Goal: Task Accomplishment & Management: Manage account settings

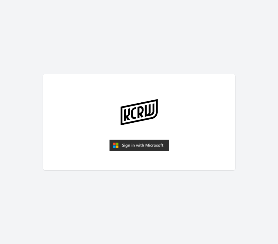
click at [150, 145] on img "submit" at bounding box center [139, 145] width 60 height 11
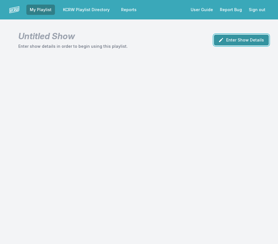
click at [219, 42] on button "Enter Show Details" at bounding box center [241, 40] width 55 height 11
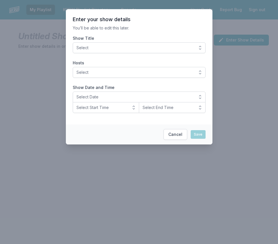
click at [161, 47] on span "Select" at bounding box center [134, 48] width 117 height 6
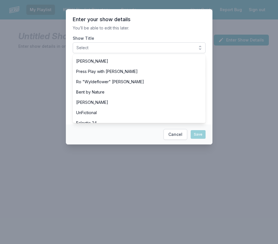
scroll to position [226, 0]
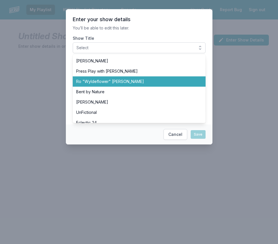
click at [104, 81] on span "Ro "Wyldeflower" [PERSON_NAME]" at bounding box center [135, 82] width 119 height 6
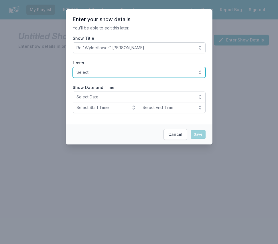
click at [93, 72] on span "Select" at bounding box center [134, 73] width 117 height 6
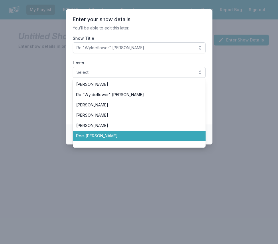
scroll to position [237, 0]
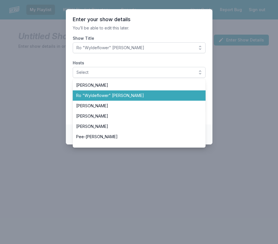
click at [112, 94] on span "Ro "Wyldeflower" [PERSON_NAME]" at bounding box center [135, 96] width 119 height 6
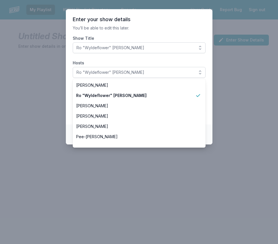
click at [70, 105] on section "Enter your show details You’ll be able to edit this later. Show Title Ro "Wylde…" at bounding box center [139, 66] width 147 height 115
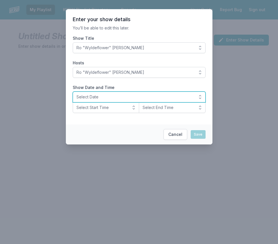
click at [99, 95] on span "Select Date" at bounding box center [134, 97] width 117 height 6
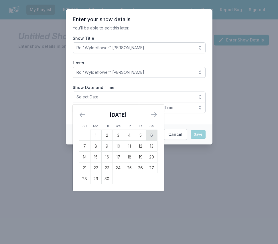
click at [148, 136] on td "6" at bounding box center [151, 135] width 11 height 11
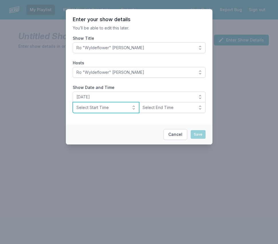
click at [99, 111] on button "Select Start Time" at bounding box center [106, 107] width 67 height 11
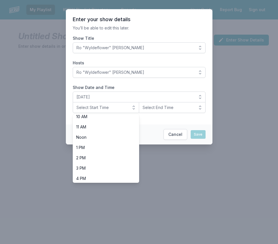
scroll to position [114, 0]
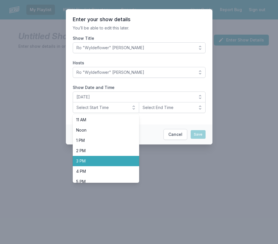
click at [93, 158] on span "3 PM" at bounding box center [102, 161] width 53 height 6
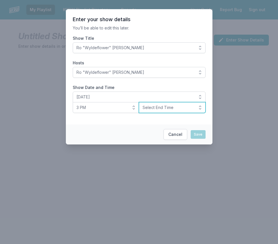
click at [150, 106] on span "Select End Time" at bounding box center [168, 108] width 51 height 6
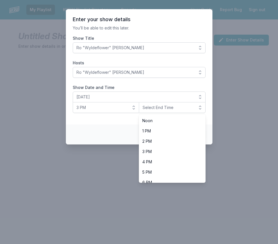
scroll to position [144, 0]
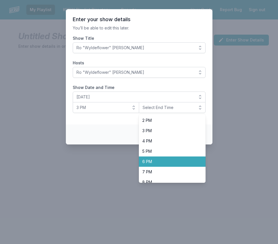
click at [150, 161] on span "6 PM" at bounding box center [168, 162] width 53 height 6
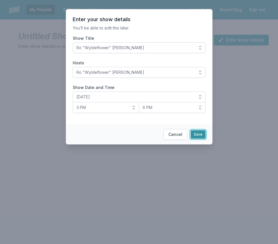
click at [200, 133] on button "Save" at bounding box center [198, 134] width 15 height 9
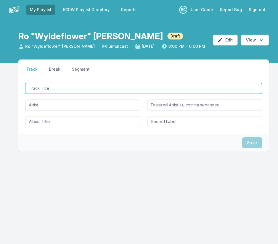
click at [194, 88] on input "Track Title" at bounding box center [143, 88] width 237 height 11
paste input "Let's Go Crazy (7" Single Edit)"
type input "Let's Go Crazy (7" Single Edit)"
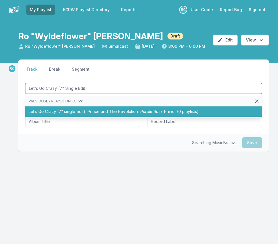
click at [82, 113] on li "Let’s Go Crazy (7″ single edit) Prince and The Revolution Purple Rain Rhino (0 …" at bounding box center [143, 112] width 237 height 10
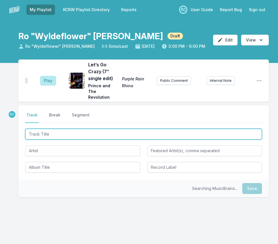
click at [226, 129] on input "Track Title" at bounding box center [143, 134] width 237 height 11
paste input "One of a Kind"
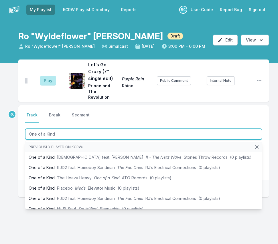
type input "One of a Kind"
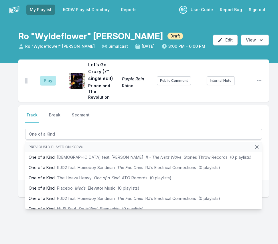
click at [15, 137] on div "Play Let’s Go Crazy (7″ single edit) Purple Rain Prince and The Revolution Rhin…" at bounding box center [139, 156] width 278 height 193
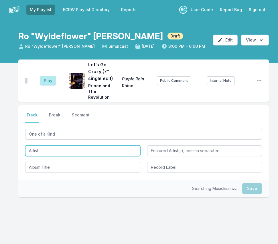
click at [48, 148] on input "Artist" at bounding box center [82, 150] width 115 height 11
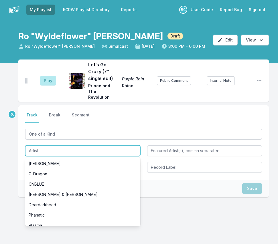
paste input "Jr. [PERSON_NAME] & Eraserhood Sound"
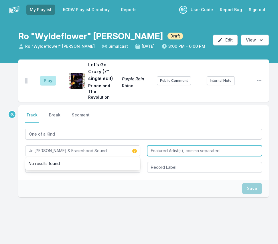
type input "Jr. [PERSON_NAME] & Eraserhood Sound"
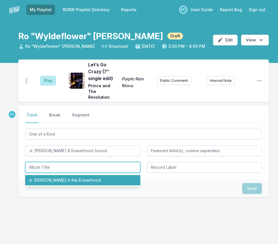
click at [41, 175] on li "Jr. [PERSON_NAME] in the Eraserhood" at bounding box center [82, 180] width 115 height 10
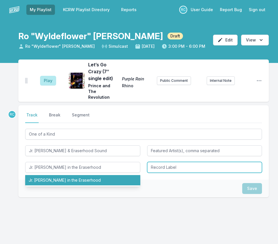
type input "Jr. [PERSON_NAME] in the Eraserhood"
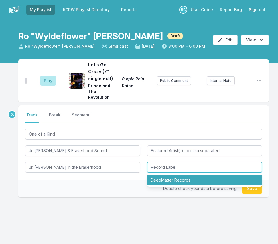
click at [171, 175] on li "DeepMatter Records" at bounding box center [204, 180] width 115 height 10
type input "DeepMatter Records"
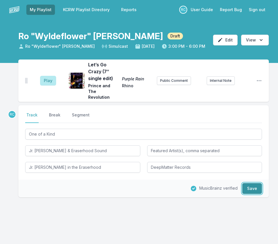
click at [251, 183] on button "Save" at bounding box center [252, 188] width 20 height 11
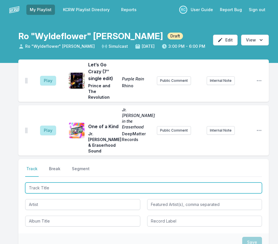
click at [219, 183] on input "Track Title" at bounding box center [143, 188] width 237 height 11
paste input "That Feels Good"
type input "That Feels Good"
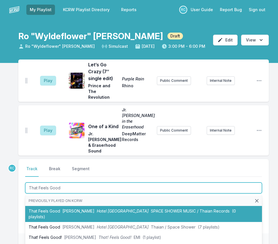
click at [97, 209] on span "Hotel [GEOGRAPHIC_DATA]" at bounding box center [123, 211] width 52 height 5
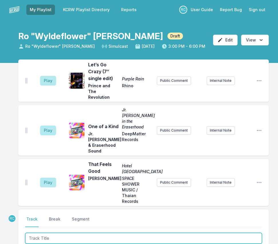
paste input "Follow The River"
type input "Follow The River"
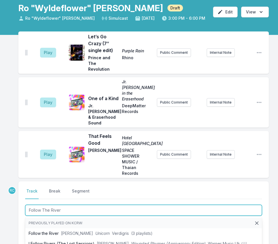
scroll to position [29, 0]
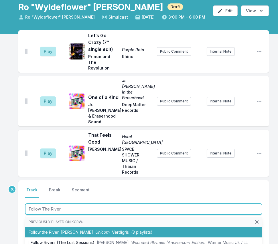
click at [58, 227] on li "Follow the River RIO KOSTA Unicorn Verdigris (3 playlists)" at bounding box center [143, 232] width 237 height 10
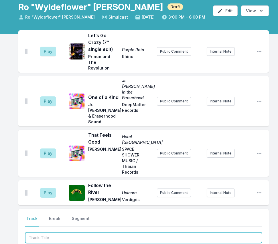
click at [229, 232] on input "Track Title" at bounding box center [143, 237] width 237 height 11
paste input "We Don't Have to Be Alone"
type input "We Don't Have to Be Alone"
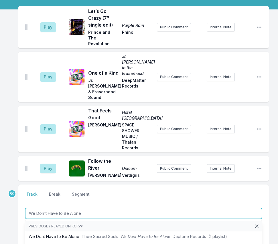
scroll to position [57, 0]
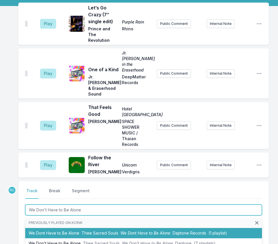
click at [99, 231] on span "Thee Sacred Souls" at bounding box center [100, 233] width 37 height 5
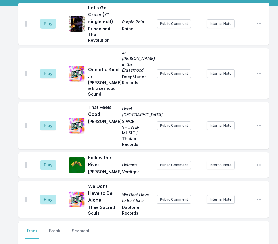
paste input "We Don't Have to Be Alone"
type input "We Don't Have to Be Alone"
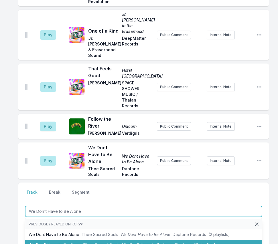
click at [92, 242] on span "Thee Sacred Souls" at bounding box center [101, 244] width 37 height 5
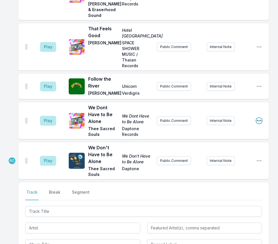
click at [258, 120] on icon "Open playlist item options" at bounding box center [259, 120] width 5 height 1
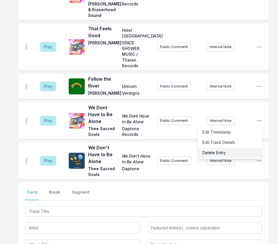
click at [221, 148] on button "Delete Entry" at bounding box center [230, 153] width 64 height 10
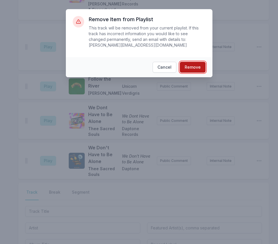
click at [187, 64] on button "Remove" at bounding box center [193, 67] width 26 height 11
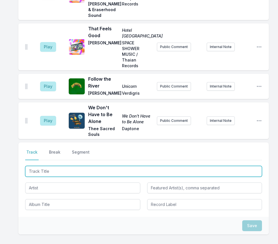
scroll to position [96, 0]
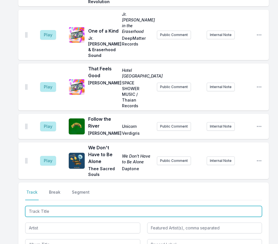
click at [216, 206] on input "Track Title" at bounding box center [143, 211] width 237 height 11
paste input "feely"
type input "feely"
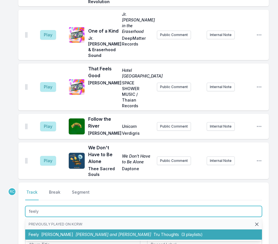
click at [55, 232] on span "[PERSON_NAME]" at bounding box center [57, 234] width 32 height 5
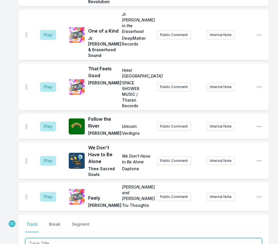
scroll to position [122, 0]
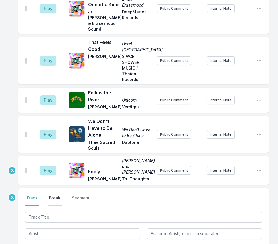
click at [56, 195] on button "Break" at bounding box center [55, 200] width 14 height 11
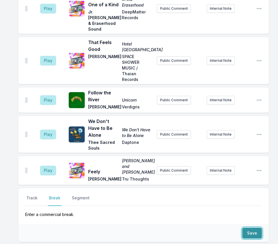
click at [259, 228] on button "Save" at bounding box center [252, 233] width 20 height 11
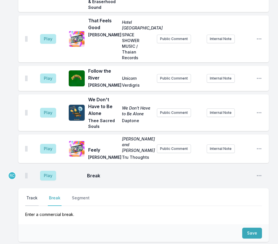
click at [27, 195] on button "Track" at bounding box center [31, 200] width 13 height 11
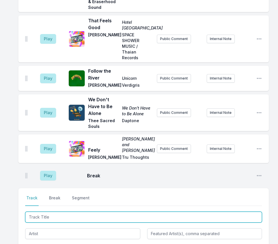
click at [238, 212] on input "Track Title" at bounding box center [143, 217] width 237 height 11
paste input "[PERSON_NAME]"
type input "[PERSON_NAME]"
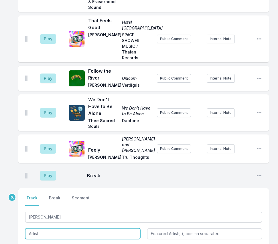
click at [51, 228] on input "Artist" at bounding box center [82, 233] width 115 height 11
paste input "[PERSON_NAME]"
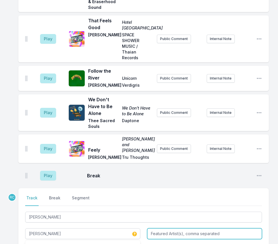
type input "[PERSON_NAME]"
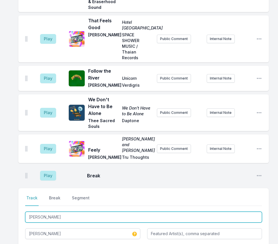
drag, startPoint x: 58, startPoint y: 184, endPoint x: 14, endPoint y: 182, distance: 44.4
click at [14, 182] on div "Play Let’s Go Crazy (7″ single edit) Purple Rain Prince and The Revolution Rhin…" at bounding box center [139, 126] width 278 height 420
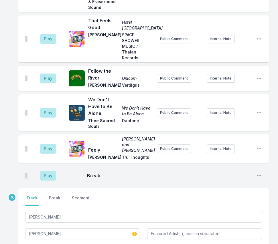
paste input "[PERSON_NAME]"
type input "[PERSON_NAME]"
drag, startPoint x: 78, startPoint y: 198, endPoint x: 9, endPoint y: 197, distance: 69.3
click at [9, 197] on div "Play Let’s Go Crazy (7″ single edit) Purple Rain Prince and The Revolution Rhin…" at bounding box center [139, 126] width 278 height 420
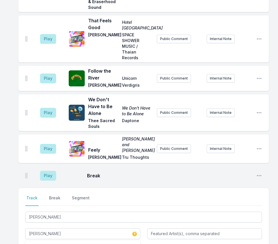
paste input "[PERSON_NAME]"
type input "[PERSON_NAME] Lune Music"
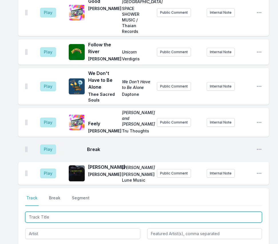
click at [40, 212] on input "Track Title" at bounding box center [143, 217] width 237 height 11
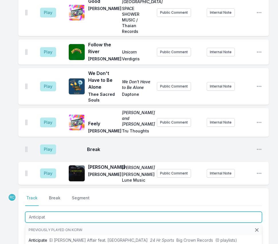
type input "Anticipate"
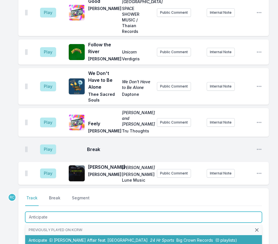
click at [47, 235] on li "Anticipate El [PERSON_NAME] Affair feat. Clairo 24 Hr Sports Big Crown Records …" at bounding box center [143, 240] width 237 height 10
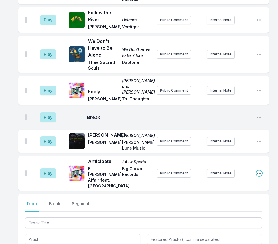
click at [258, 171] on icon "Open playlist item options" at bounding box center [259, 174] width 6 height 6
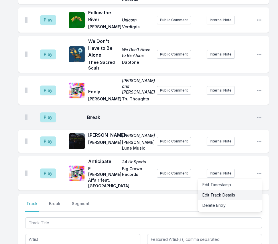
click at [220, 190] on button "Edit Track Details" at bounding box center [230, 195] width 64 height 10
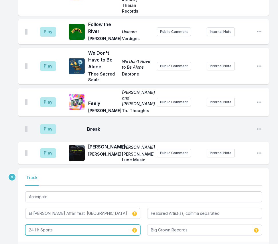
click at [35, 225] on input "24 Hr Sports" at bounding box center [82, 230] width 115 height 11
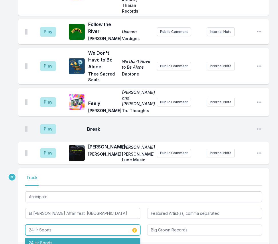
click at [39, 238] on li "24 Hr Sports" at bounding box center [82, 243] width 115 height 10
type input "24 Hr Sports"
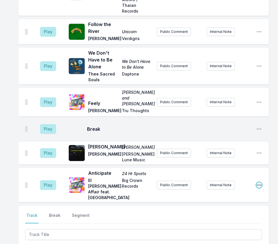
click at [259, 182] on icon "Open playlist item options" at bounding box center [259, 185] width 6 height 6
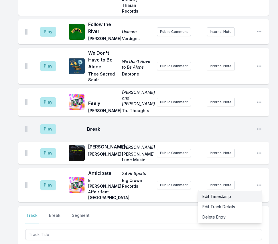
click at [223, 192] on button "Edit Timestamp" at bounding box center [230, 197] width 64 height 10
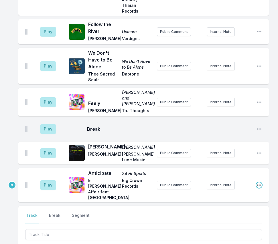
click at [257, 182] on icon "Open playlist item options" at bounding box center [259, 185] width 6 height 6
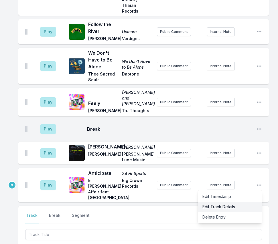
click at [240, 202] on button "Edit Track Details" at bounding box center [230, 207] width 64 height 10
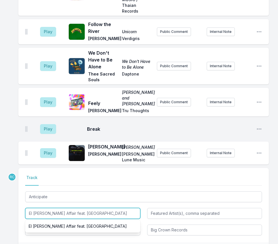
drag, startPoint x: 82, startPoint y: 179, endPoint x: 71, endPoint y: 178, distance: 10.6
click at [71, 208] on input "El [PERSON_NAME] Affair feat. [GEOGRAPHIC_DATA]" at bounding box center [82, 213] width 115 height 11
type input "El [PERSON_NAME] Affair"
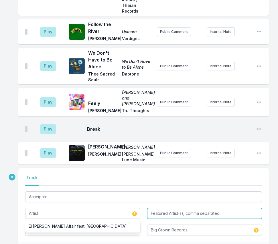
type input "El [PERSON_NAME] Affair"
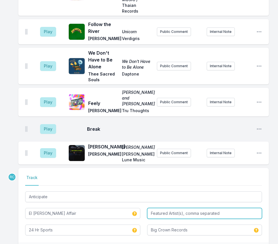
paste input "Clairo"
type input "Clairo"
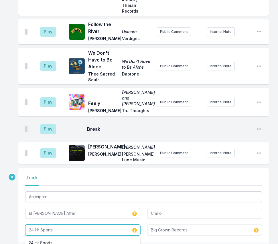
click at [35, 225] on input "24 Hr Sports" at bounding box center [82, 230] width 115 height 11
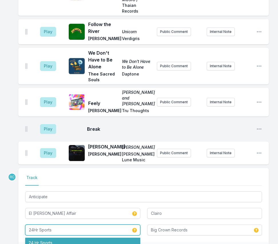
type input "24Hr Sports"
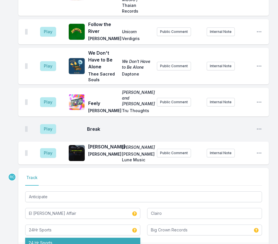
click at [67, 235] on div "Play Let’s Go Crazy (7″ single edit) Purple Rain Prince and The Revolution Rhin…" at bounding box center [139, 73] width 278 height 409
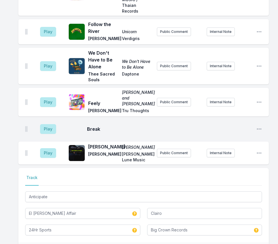
type input "El [PERSON_NAME] Affair feat. [GEOGRAPHIC_DATA]"
type input "24 Hr Sports"
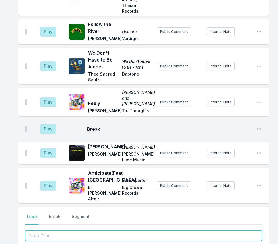
click at [243, 230] on input "Track Title" at bounding box center [143, 235] width 237 height 11
paste input "Asmazate"
type input "Asmazate"
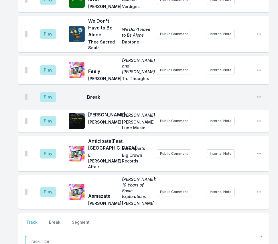
click at [220, 236] on input "Track Title" at bounding box center [143, 241] width 237 height 11
paste input "Daydream"
type input "Daydream"
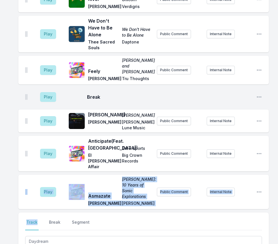
drag, startPoint x: 15, startPoint y: 184, endPoint x: 14, endPoint y: 159, distance: 24.9
click at [14, 159] on div "Play Let’s Go Crazy (7″ single edit) Purple Rain Prince and The Revolution Rhin…" at bounding box center [139, 98] width 278 height 523
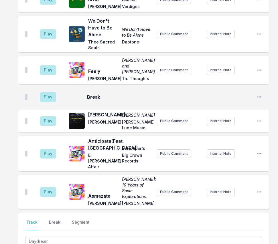
paste input "[PERSON_NAME] Collection"
type input "[PERSON_NAME] Collection"
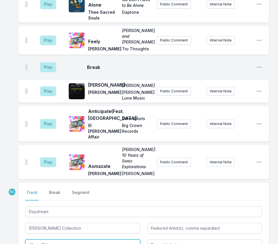
scroll to position [266, 0]
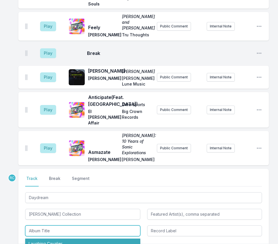
click at [66, 239] on li "Laughing Cavalier" at bounding box center [82, 244] width 115 height 10
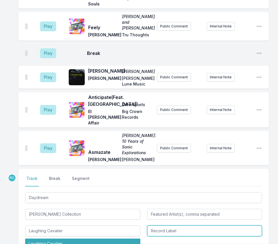
type input "Laughing Cavalier"
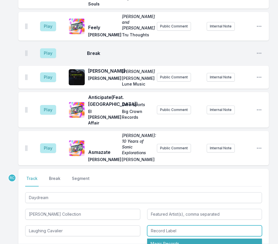
click at [202, 239] on li "Magic Records" at bounding box center [204, 244] width 115 height 10
type input "Magic Records"
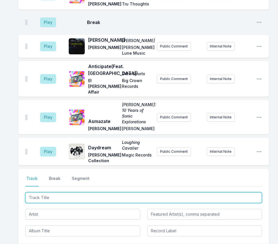
click at [229, 192] on input "Track Title" at bounding box center [143, 197] width 237 height 11
paste input "So Real"
type input "So Real"
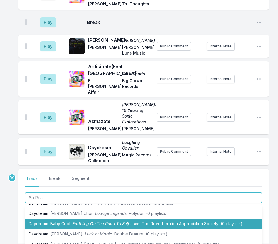
scroll to position [0, 0]
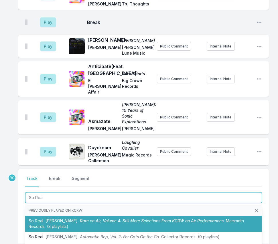
click at [53, 216] on li "So Real [PERSON_NAME] Rare on Air, Volume 4: Still More Selections From KCRW on…" at bounding box center [143, 224] width 237 height 16
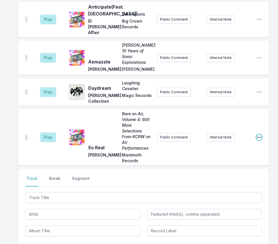
click at [258, 135] on icon "Open playlist item options" at bounding box center [259, 138] width 6 height 6
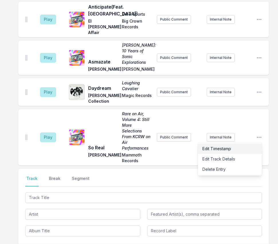
click at [237, 144] on button "Edit Timestamp" at bounding box center [230, 149] width 64 height 10
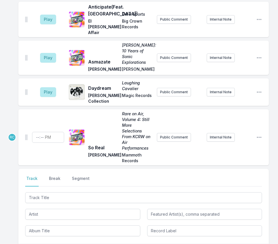
click at [150, 169] on div "Select a tab Track Break Segment Track Break Segment" at bounding box center [143, 206] width 251 height 74
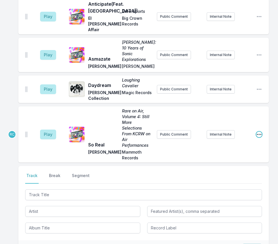
click at [259, 132] on icon "Open playlist item options" at bounding box center [259, 135] width 6 height 6
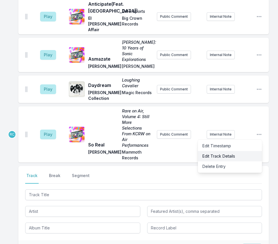
click at [236, 151] on button "Edit Track Details" at bounding box center [230, 156] width 64 height 10
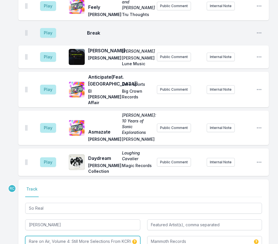
click at [77, 236] on input "Rare on Air, Volume 4: Still More Selections From KCRW on Air Performances" at bounding box center [82, 241] width 115 height 11
type input "Grace"
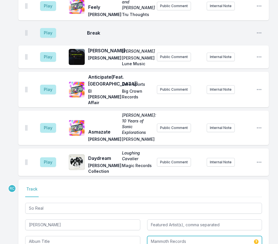
type input "Grace"
type input "Columbia"
type input "Rare on Air, Volume 4: Still More Selections From KCRW on Air Performances"
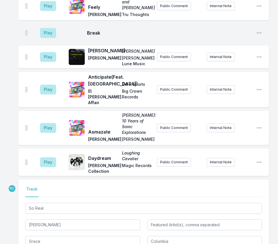
type input "Mammoth Records"
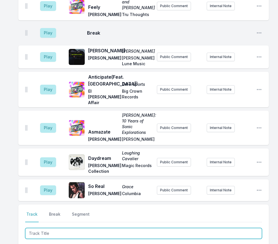
click at [230, 228] on input "Track Title" at bounding box center [143, 233] width 237 height 11
paste input "Los Chicos Tristes"
type input "Los Chicos Tristes"
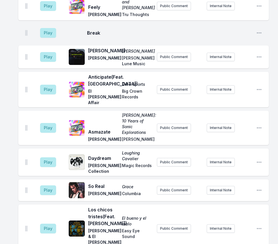
scroll to position [339, 0]
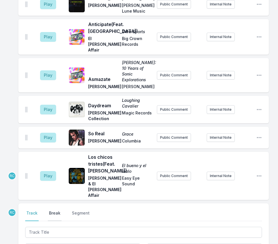
click at [54, 210] on button "Break" at bounding box center [55, 215] width 14 height 11
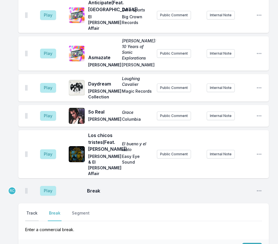
click at [33, 210] on button "Track" at bounding box center [31, 215] width 13 height 11
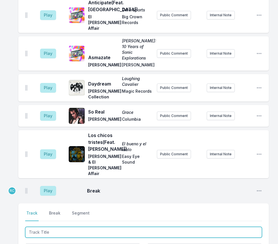
click at [47, 227] on input "Track Title" at bounding box center [143, 232] width 237 height 11
type input "Green E"
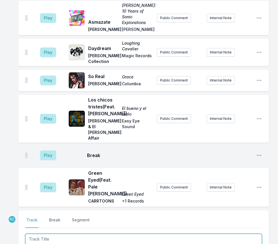
click at [244, 234] on input "Track Title" at bounding box center [143, 239] width 237 height 11
paste input "My 45"
type input "My 45"
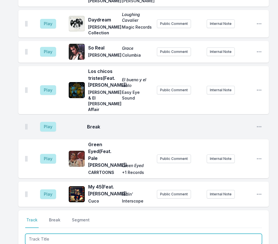
click at [237, 234] on input "Track Title" at bounding box center [143, 239] width 237 height 11
paste input "Don't Look Back in Anger"
type input "Don't Look Back in Anger"
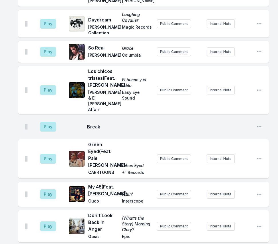
scroll to position [461, 0]
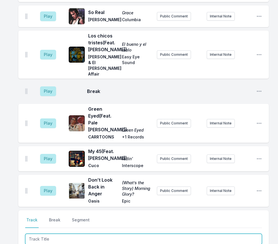
click at [238, 234] on input "Track Title" at bounding box center [143, 239] width 237 height 11
paste input "Snowball"
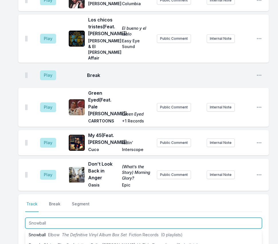
scroll to position [485, 0]
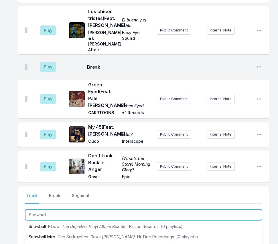
type input "Snowball"
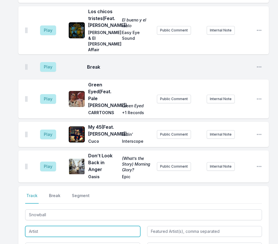
click at [73, 226] on input "Artist" at bounding box center [82, 231] width 115 height 11
paste input "[PERSON_NAME]"
click at [103, 239] on li "[PERSON_NAME]" at bounding box center [82, 244] width 115 height 10
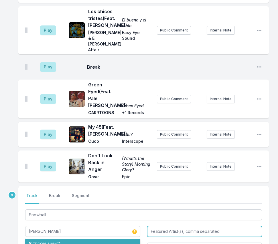
type input "[PERSON_NAME]"
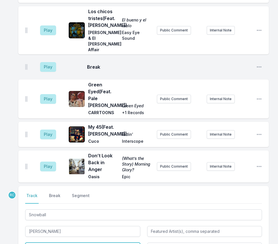
type input "Snowball"
type input "Legacy, Arista"
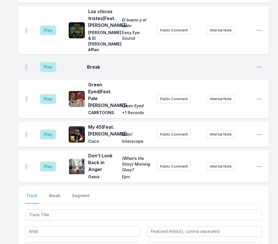
scroll to position [510, 0]
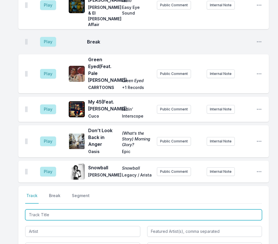
click at [243, 210] on input "Track Title" at bounding box center [143, 215] width 237 height 11
paste input "Check My Machine"
type input "Check My Machine"
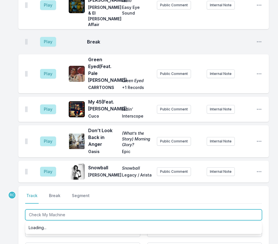
scroll to position [0, 0]
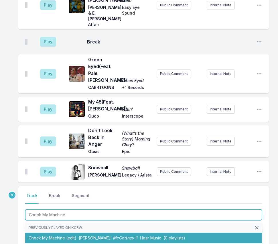
click at [113, 236] on span "McCartney II" at bounding box center [125, 238] width 25 height 5
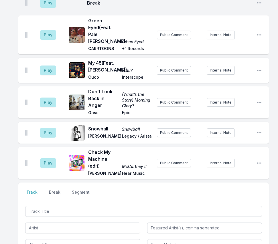
scroll to position [554, 0]
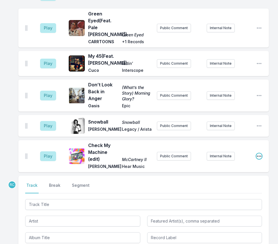
click at [260, 153] on icon "Open playlist item options" at bounding box center [259, 156] width 6 height 6
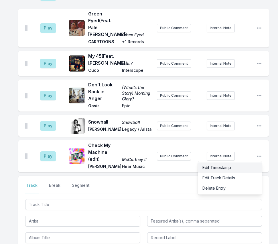
click at [238, 163] on button "Edit Timestamp" at bounding box center [230, 168] width 64 height 10
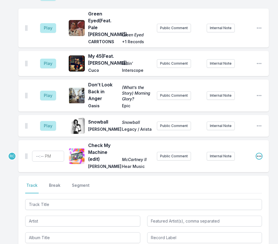
click at [259, 153] on icon "Open playlist item options" at bounding box center [259, 156] width 6 height 6
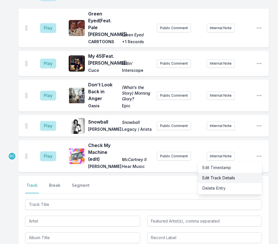
click at [230, 173] on button "Edit Track Details" at bounding box center [230, 178] width 64 height 10
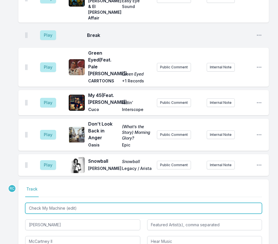
drag, startPoint x: 82, startPoint y: 164, endPoint x: 66, endPoint y: 164, distance: 16.0
click at [66, 203] on input "Check My Machine (edit)" at bounding box center [143, 208] width 237 height 11
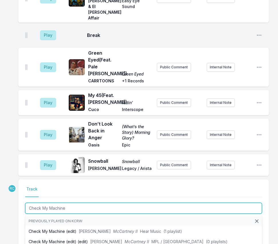
type input "Check My Machine (edit)"
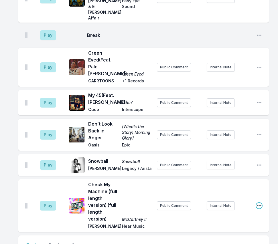
click at [260, 203] on icon "Open playlist item options" at bounding box center [259, 206] width 6 height 6
click at [230, 222] on button "Edit Track Details" at bounding box center [230, 227] width 64 height 10
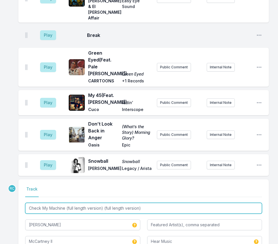
drag, startPoint x: 151, startPoint y: 163, endPoint x: 66, endPoint y: 164, distance: 85.3
click at [66, 203] on input "Check My Machine (full length version) (full length version)" at bounding box center [143, 208] width 237 height 11
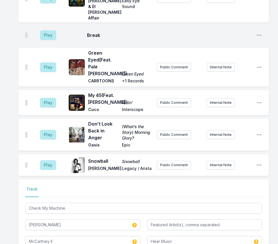
type input "Check My Machine (full length version) (full length version)"
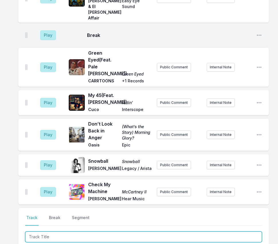
click at [246, 232] on input "Track Title" at bounding box center [143, 237] width 237 height 11
paste input "Otros Mundos"
type input "Otros Mundos"
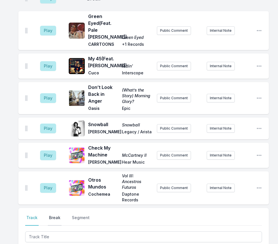
click at [55, 215] on button "Break" at bounding box center [55, 220] width 14 height 11
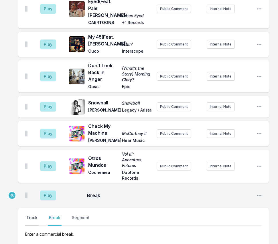
click at [29, 215] on button "Track" at bounding box center [31, 220] width 13 height 11
click at [259, 163] on icon "Open playlist item options" at bounding box center [259, 166] width 6 height 6
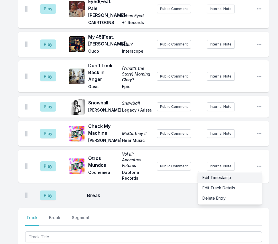
click at [240, 173] on button "Edit Timestamp" at bounding box center [230, 178] width 64 height 10
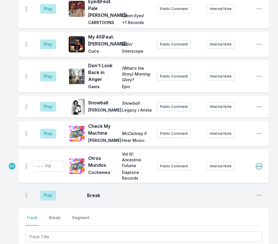
click at [259, 163] on icon "Open playlist item options" at bounding box center [259, 166] width 6 height 6
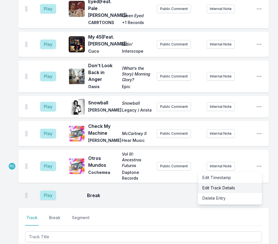
click at [237, 183] on button "Edit Track Details" at bounding box center [230, 188] width 64 height 10
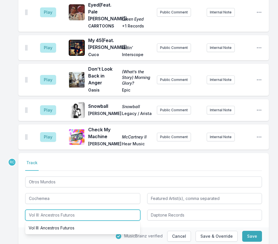
drag, startPoint x: 91, startPoint y: 174, endPoint x: 11, endPoint y: 173, distance: 80.5
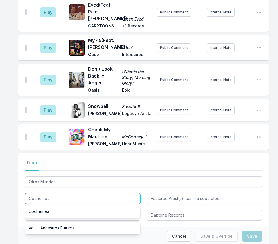
click at [69, 193] on input "Cochemea" at bounding box center [82, 198] width 115 height 11
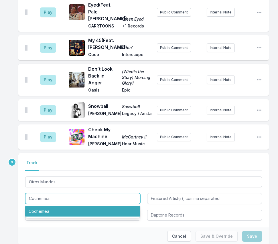
click at [68, 206] on li "Cochemea" at bounding box center [82, 211] width 115 height 10
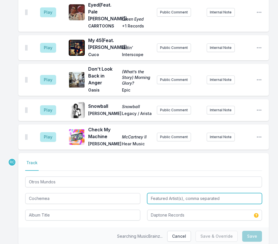
type input "Cochemea"
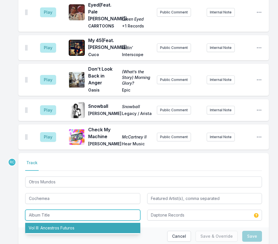
click at [54, 223] on li "Vol III: Ancestros Futuros" at bounding box center [82, 228] width 115 height 10
type input "Vol III: Ancestros Futuros"
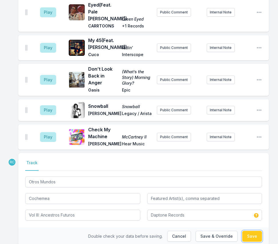
click at [256, 231] on button "Save" at bounding box center [252, 236] width 20 height 11
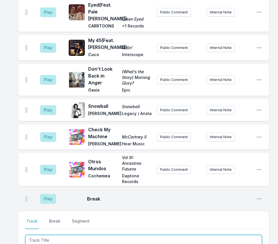
click at [44, 235] on input "Track Title" at bounding box center [143, 240] width 237 height 11
type input "No Jueg"
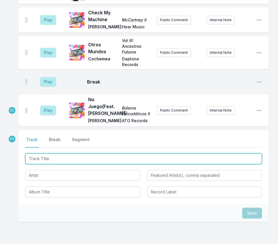
scroll to position [690, 0]
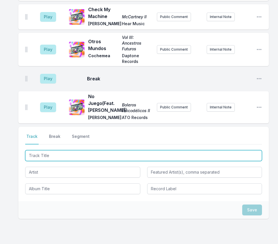
click at [223, 150] on input "Track Title" at bounding box center [143, 155] width 237 height 11
paste input "All About Me"
type input "All About Me"
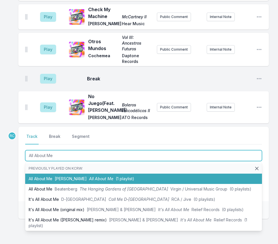
click at [90, 176] on span "All About Me" at bounding box center [101, 178] width 24 height 5
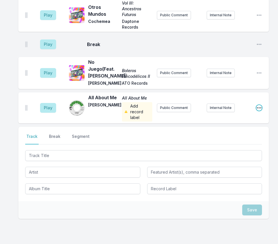
click at [260, 107] on icon "Open playlist item options" at bounding box center [259, 107] width 5 height 1
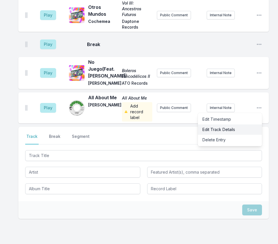
click at [231, 125] on button "Edit Track Details" at bounding box center [230, 130] width 64 height 10
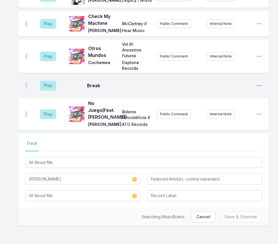
scroll to position [677, 0]
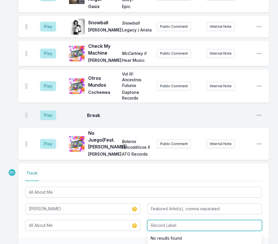
click at [190, 220] on input "Record Label" at bounding box center [204, 225] width 115 height 11
type input "Daptone"
click at [249, 241] on button "Save & Override" at bounding box center [241, 246] width 42 height 11
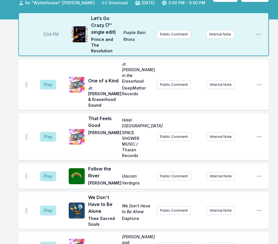
scroll to position [0, 0]
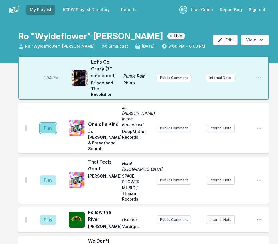
click at [48, 123] on button "Play" at bounding box center [48, 128] width 16 height 10
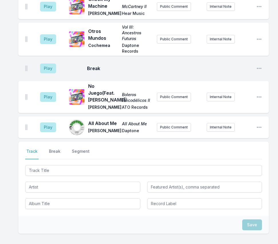
scroll to position [704, 0]
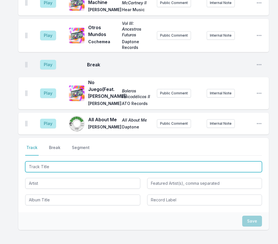
click at [111, 161] on input "Track Title" at bounding box center [143, 166] width 237 height 11
type input "Loser"
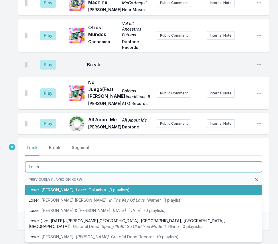
click at [76, 188] on span "Loser" at bounding box center [81, 190] width 10 height 5
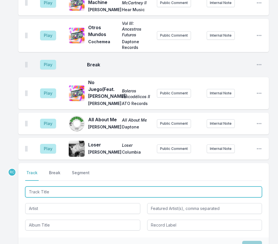
scroll to position [729, 0]
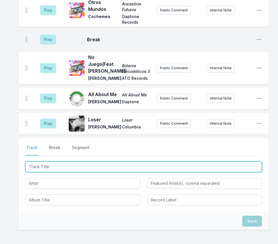
click at [239, 161] on input "Track Title" at bounding box center [143, 166] width 237 height 11
paste input "Juke Joint (feat. [PERSON_NAME], [PERSON_NAME], [PERSON_NAME])"
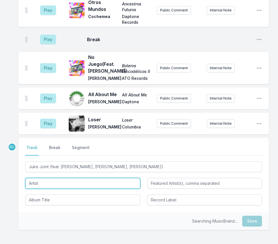
type input "Juke Joint"
type input "[PERSON_NAME], [PERSON_NAME], [PERSON_NAME]"
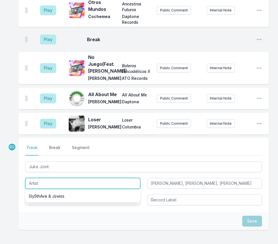
paste input "[PERSON_NAME]"
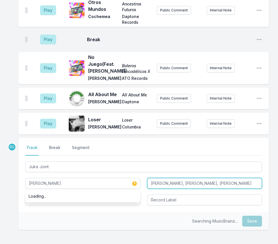
type input "[PERSON_NAME]"
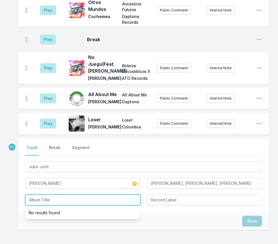
paste input "Juke Joint"
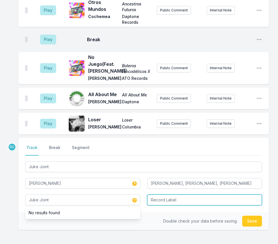
type input "Juke Joint"
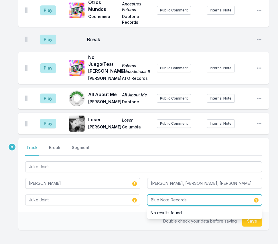
type input "Blue Note Records"
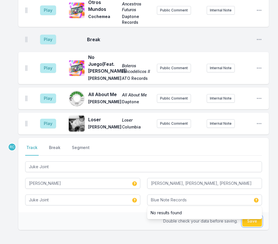
click at [255, 216] on button "Save" at bounding box center [252, 221] width 20 height 11
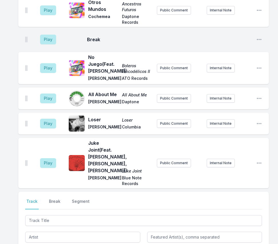
scroll to position [796, 0]
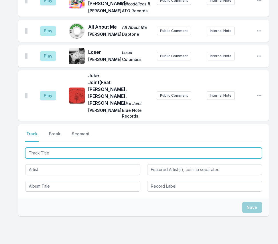
click at [249, 148] on input "Track Title" at bounding box center [143, 153] width 237 height 11
paste input "show fo ro (step into the ro)"
type input "show fo ro (step into the ro)"
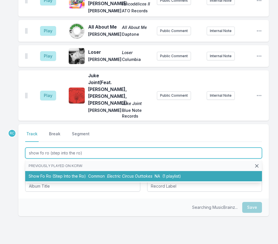
click at [167, 174] on span "(1 playlist)" at bounding box center [171, 176] width 19 height 5
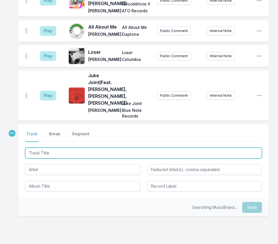
scroll to position [832, 0]
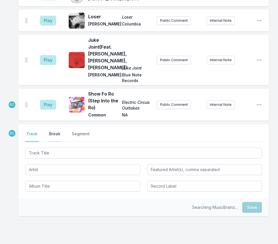
click at [54, 131] on button "Break" at bounding box center [55, 136] width 14 height 11
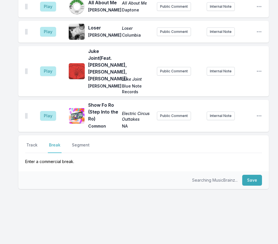
scroll to position [805, 0]
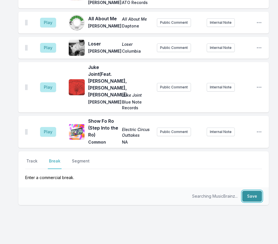
click at [255, 191] on button "Save" at bounding box center [252, 196] width 20 height 11
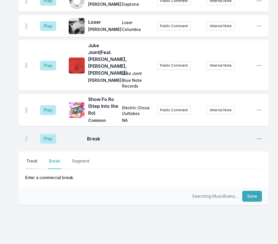
click at [33, 158] on button "Track" at bounding box center [31, 163] width 13 height 11
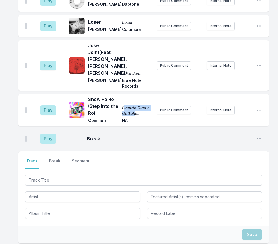
drag, startPoint x: 123, startPoint y: 91, endPoint x: 135, endPoint y: 96, distance: 12.3
click at [135, 105] on span "Electric Circus Outtakes" at bounding box center [137, 110] width 30 height 11
click at [142, 105] on span "Electric Circus Outtakes" at bounding box center [137, 110] width 30 height 11
drag, startPoint x: 140, startPoint y: 96, endPoint x: 121, endPoint y: 92, distance: 19.4
click at [121, 96] on div "Show Fo Ro (Step Into the Ro) Electric Circus Outtakes Common NA" at bounding box center [120, 110] width 64 height 29
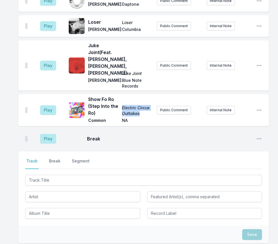
copy span "Electric Circus Outtakes"
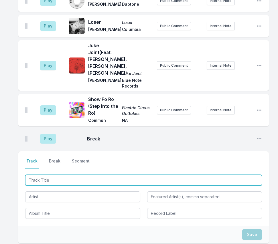
click at [232, 175] on input "Track Title" at bounding box center [143, 180] width 237 height 11
paste input "[PERSON_NAME] (Roots Remix Without Rap)"
type input "[PERSON_NAME] (Roots Remix Without Rap)"
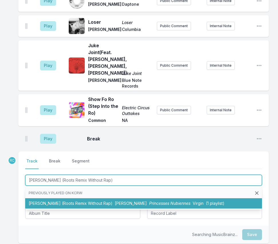
click at [101, 198] on li "[PERSON_NAME] (Roots Remix Without Rap) [PERSON_NAME][DEMOGRAPHIC_DATA] Princes…" at bounding box center [143, 203] width 237 height 10
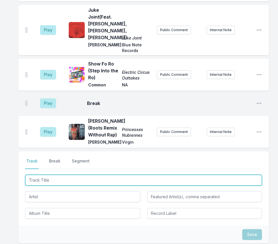
click at [240, 175] on input "Track Title" at bounding box center [143, 180] width 237 height 11
paste input "Little Monk feat. [PERSON_NAME]"
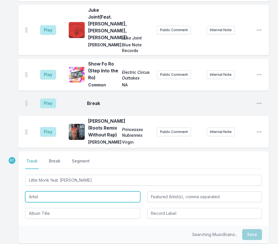
click at [96, 192] on input "Artist" at bounding box center [82, 197] width 115 height 11
type input "Little Monk"
type input "[PERSON_NAME]"
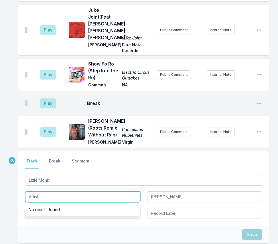
paste input "Southhill Experiment"
click at [36, 192] on input "Southhill Experiment" at bounding box center [82, 197] width 115 height 11
click at [41, 192] on input "Southhill Experiment" at bounding box center [82, 197] width 115 height 11
drag, startPoint x: 75, startPoint y: 180, endPoint x: 23, endPoint y: 178, distance: 51.8
click at [23, 178] on div "Select a tab Track Break Segment Track Break Segment Little Monk Southhill Expe…" at bounding box center [143, 188] width 251 height 74
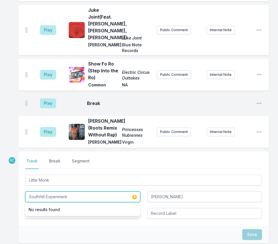
paste input "The South H"
type input "The South Hill Experiment"
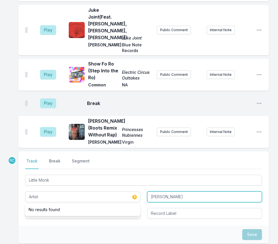
type input "The South Hill Experiment"
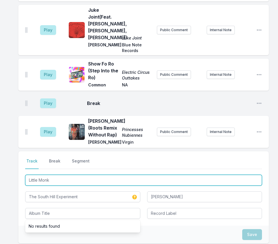
drag, startPoint x: 55, startPoint y: 164, endPoint x: 13, endPoint y: 162, distance: 42.7
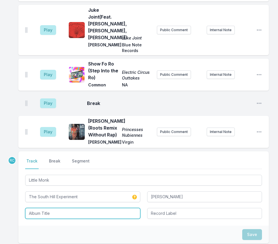
click at [56, 208] on input "Album Title" at bounding box center [82, 213] width 115 height 11
paste input "Little Monk"
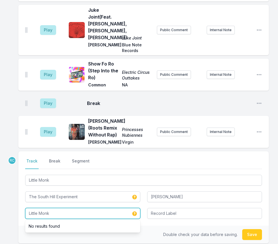
type input "Little Monk"
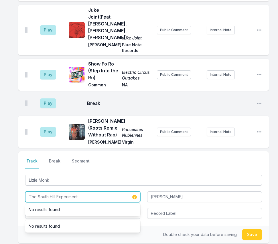
drag, startPoint x: 82, startPoint y: 182, endPoint x: 25, endPoint y: 178, distance: 57.1
click at [25, 192] on input "The South Hill Experiment" at bounding box center [82, 197] width 115 height 11
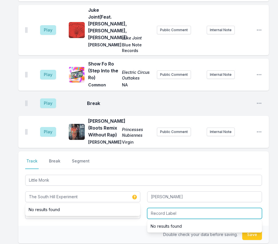
click at [158, 208] on input "Record Label" at bounding box center [204, 213] width 115 height 11
paste input "The South Hill Experiment"
type input "The South Hill Experiment"
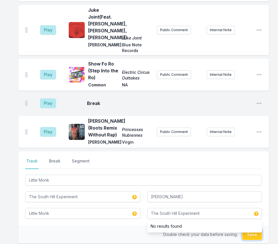
click at [253, 229] on button "Save" at bounding box center [252, 234] width 20 height 11
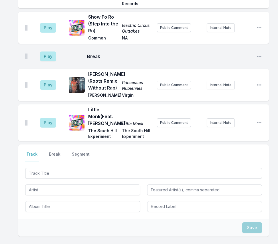
scroll to position [915, 0]
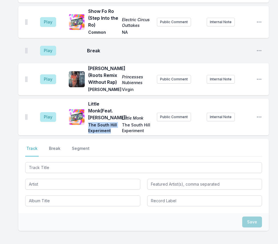
drag, startPoint x: 111, startPoint y: 128, endPoint x: 86, endPoint y: 123, distance: 25.7
click at [86, 123] on div "Little Monk (Feat. [PERSON_NAME]) Little Monk The South Hill Experiment The Sou…" at bounding box center [111, 116] width 84 height 33
copy span "The South Hill Experiment"
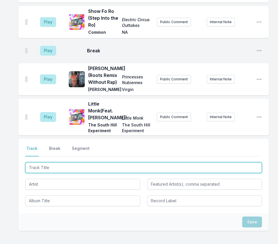
click at [243, 166] on input "Track Title" at bounding box center [143, 167] width 237 height 11
paste input "Ce qui est intact"
type input "Ce qui est intact"
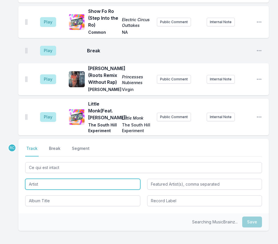
click at [90, 179] on input "Artist" at bounding box center [82, 184] width 115 height 11
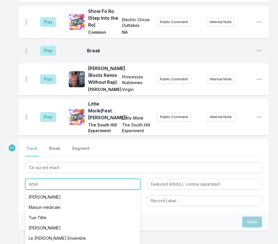
paste input "Project Gemini & [PERSON_NAME]"
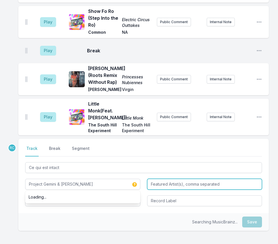
type input "Project Gemini & [PERSON_NAME]"
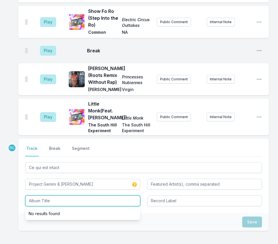
paste input "Time Stands Still / Le temps s'arrête"
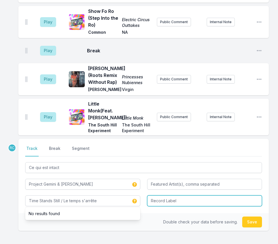
type input "Time Stands Still / Le temps s'arrête"
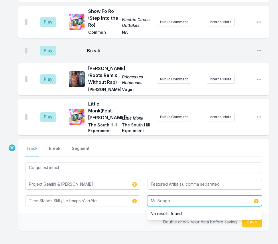
type input "Mr. Bongo"
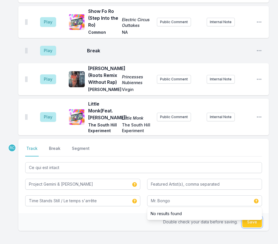
click at [254, 222] on button "Save" at bounding box center [252, 222] width 20 height 11
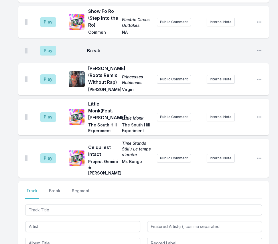
scroll to position [957, 0]
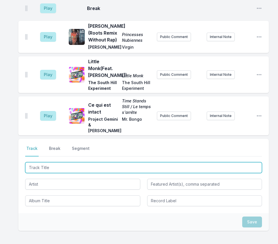
click at [239, 163] on input "Track Title" at bounding box center [143, 167] width 237 height 11
paste input "Djanger"
type input "Djanger"
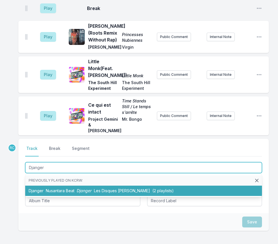
click at [105, 188] on span "Les Disques [PERSON_NAME]" at bounding box center [122, 190] width 56 height 5
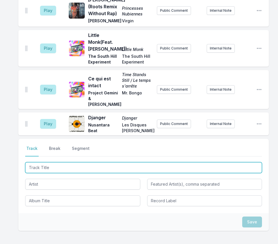
click at [226, 165] on input "Track Title" at bounding box center [143, 167] width 237 height 11
paste input "Wear and Tear (feat. [PERSON_NAME] - The Machine, [PERSON_NAME] & [PERSON_NAME])"
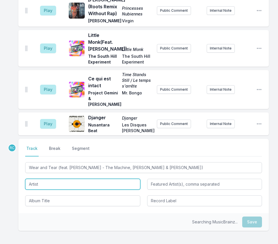
click at [110, 180] on input "Artist" at bounding box center [82, 184] width 115 height 11
type input "Wear and Tear"
type input "Sampha, [PERSON_NAME] - The Machine, [PERSON_NAME] & [PERSON_NAME]"
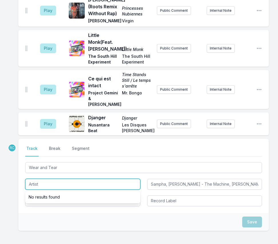
paste input "Everything Is Recorded"
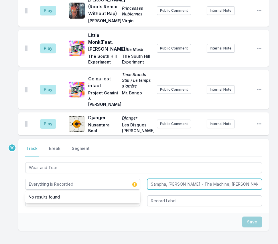
type input "Everything Is Recorded"
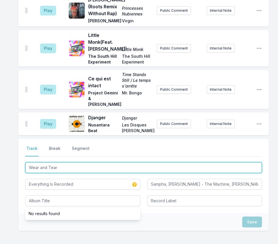
drag, startPoint x: 72, startPoint y: 164, endPoint x: 15, endPoint y: 155, distance: 58.0
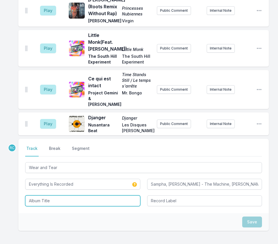
click at [62, 196] on input "Album Title" at bounding box center [82, 201] width 115 height 11
paste input "Wear and Tear"
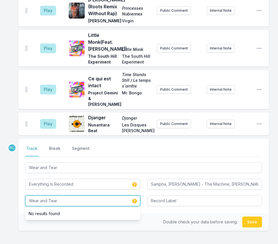
type input "Wear and Tear"
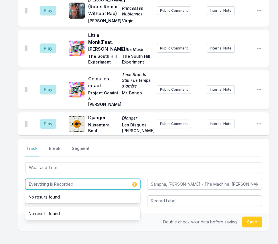
click at [86, 181] on input "Everything Is Recorded" at bounding box center [82, 184] width 115 height 11
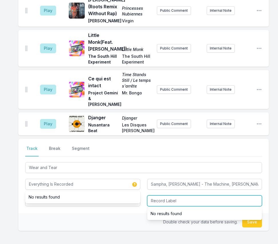
click at [165, 197] on input "Record Label" at bounding box center [204, 201] width 115 height 11
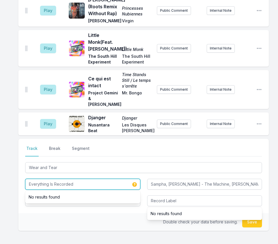
drag, startPoint x: 82, startPoint y: 182, endPoint x: 14, endPoint y: 176, distance: 68.1
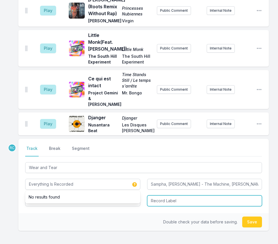
click at [195, 199] on input "Record Label" at bounding box center [204, 201] width 115 height 11
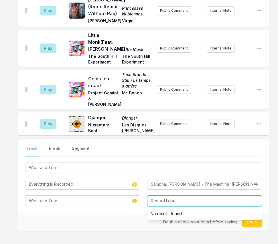
paste input "Everything Is Recorded"
type input "Everything Is Recorded"
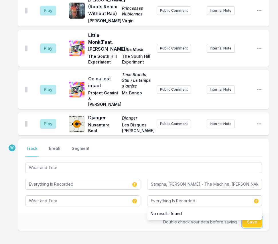
click at [249, 220] on button "Save" at bounding box center [252, 222] width 20 height 11
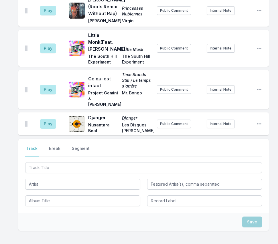
scroll to position [1058, 0]
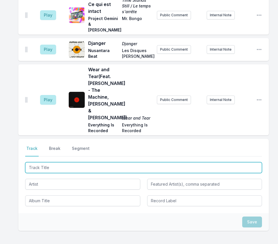
click at [221, 165] on input "Track Title" at bounding box center [143, 167] width 237 height 11
paste input "Taka"
type input "Taka"
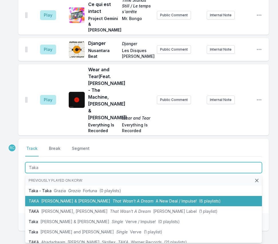
click at [113, 199] on span "That Wasn't A Dream" at bounding box center [133, 201] width 41 height 5
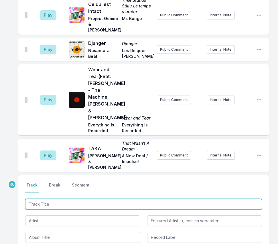
scroll to position [1089, 0]
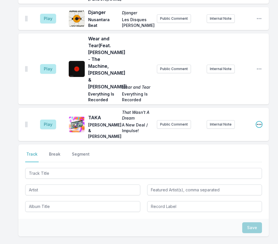
click at [259, 122] on icon "Open playlist item options" at bounding box center [259, 125] width 6 height 6
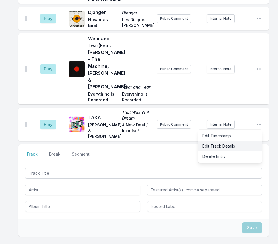
click at [226, 141] on button "Edit Track Details" at bounding box center [230, 146] width 64 height 10
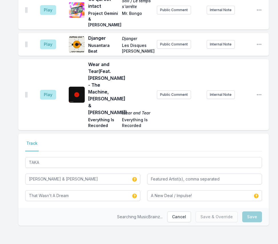
scroll to position [1060, 0]
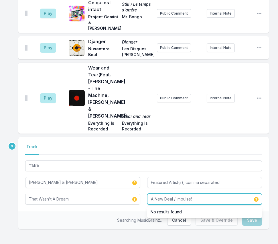
click at [208, 196] on input "A New Deal / Impulse!" at bounding box center [204, 199] width 115 height 11
click at [178, 196] on input "A New Deal / Impulse!" at bounding box center [204, 199] width 115 height 11
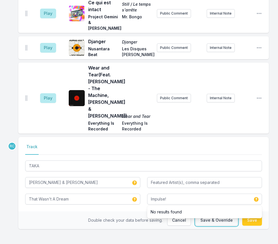
click at [231, 218] on button "Save & Override" at bounding box center [217, 220] width 42 height 11
type input "A New Deal / Impulse!"
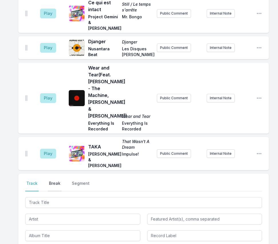
click at [51, 181] on button "Break" at bounding box center [55, 186] width 14 height 11
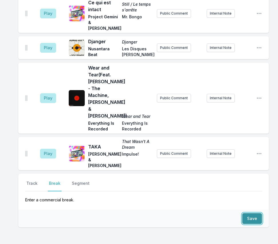
click at [253, 213] on button "Save" at bounding box center [252, 218] width 20 height 11
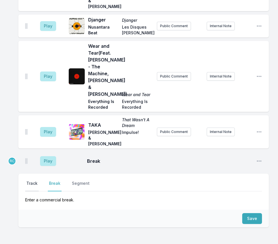
click at [33, 181] on button "Track" at bounding box center [31, 186] width 13 height 11
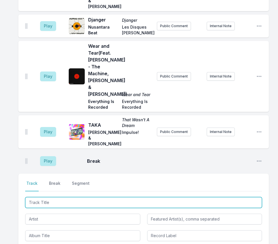
click at [242, 197] on input "Track Title" at bounding box center [143, 202] width 237 height 11
paste input "Myself (feat. [PERSON_NAME])"
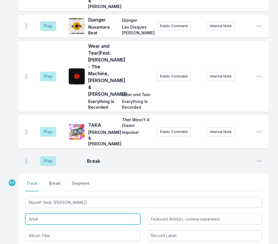
type input "Myself"
type input "[PERSON_NAME]"
paste input "Venna"
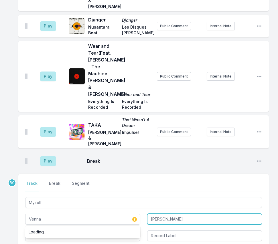
type input "Venna"
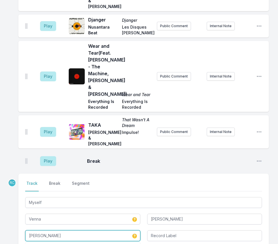
type input "[PERSON_NAME]"
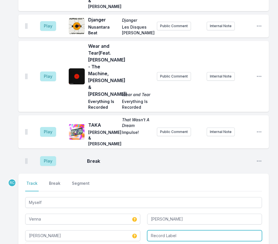
click at [198, 230] on input "Record Label" at bounding box center [204, 235] width 115 height 11
type input "Venna Music"
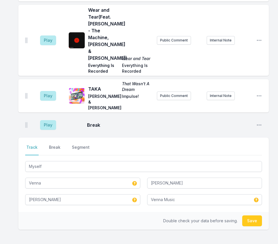
scroll to position [1126, 0]
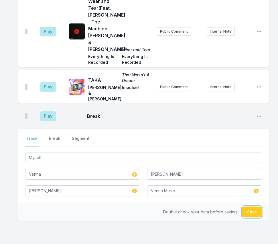
click at [254, 207] on button "Save" at bounding box center [252, 212] width 20 height 11
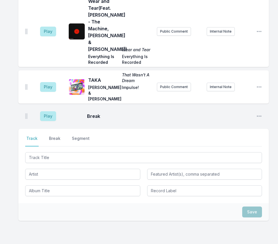
scroll to position [1155, 0]
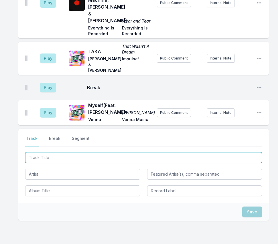
click at [213, 152] on input "Track Title" at bounding box center [143, 157] width 237 height 11
paste input "Cover Girl"
type input "Cover Girl"
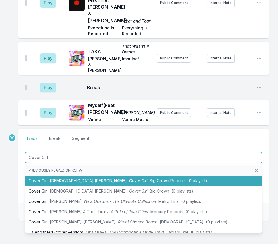
click at [189, 178] on span "(1 playlist)" at bounding box center [198, 180] width 19 height 5
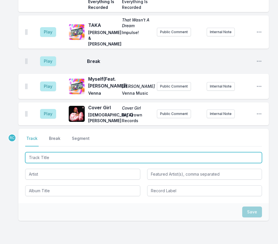
click at [247, 152] on input "Track Title" at bounding box center [143, 157] width 237 height 11
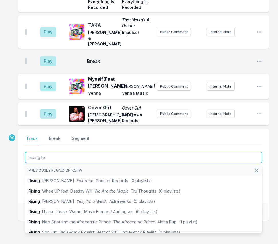
type input "Rising to"
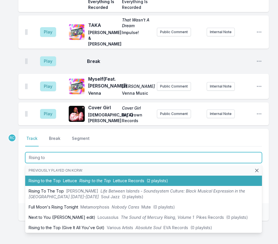
click at [215, 176] on li "Rising to the Top Lettuce Rising to the Top Lettuce Records (2 playlists)" at bounding box center [143, 181] width 237 height 10
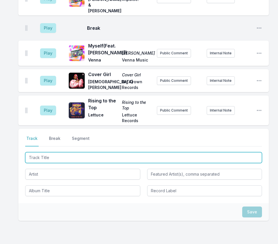
click at [221, 152] on input "Track Title" at bounding box center [143, 157] width 237 height 11
paste input "Gnawa (feat. [PERSON_NAME][US_STATE])"
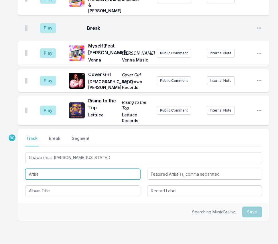
type input "Gnawa"
type input "[PERSON_NAME][US_STATE]"
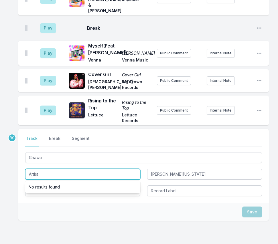
paste input "Ami Taf Ra"
type input "Ami Taf Ra"
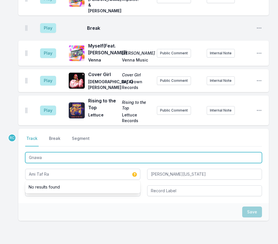
click at [87, 152] on input "Gnawa" at bounding box center [143, 157] width 237 height 11
type input "Gnaw"
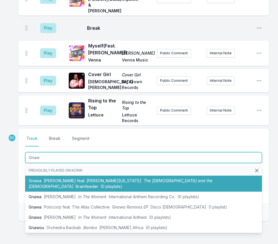
click at [60, 176] on li "Gnawa Ami Taf Ra feat. [PERSON_NAME][US_STATE] The Prophet and the Madman Brain…" at bounding box center [143, 184] width 237 height 16
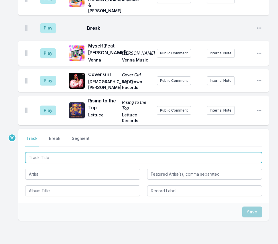
scroll to position [1257, 0]
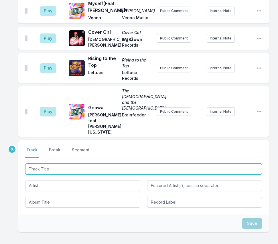
click at [230, 164] on input "Track Title" at bounding box center [143, 169] width 237 height 11
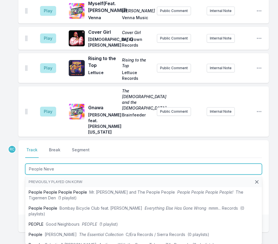
type input "People Never"
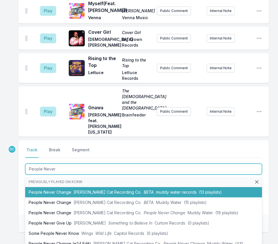
click at [206, 187] on li "People Never Change [PERSON_NAME] Cat Recording Co. BETA muddy water records (1…" at bounding box center [143, 192] width 237 height 10
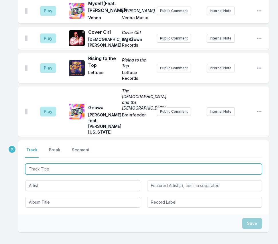
scroll to position [1290, 0]
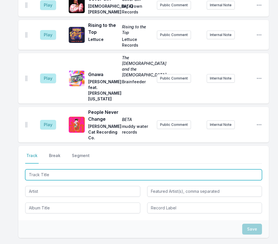
click at [253, 169] on input "Track Title" at bounding box center [143, 174] width 237 height 11
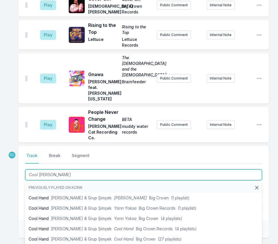
type input "Cool Hand"
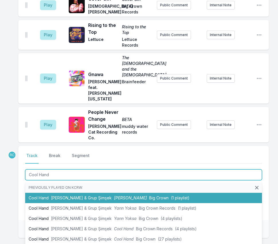
click at [203, 193] on li "Cool Hand [PERSON_NAME] & Grup Şimşek [PERSON_NAME] Big Crown (1 playlist)" at bounding box center [143, 198] width 237 height 10
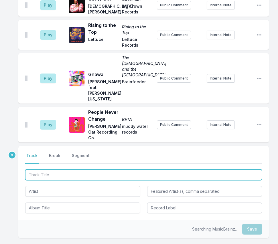
scroll to position [1316, 0]
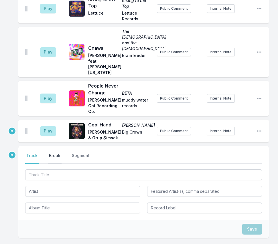
click at [53, 153] on button "Break" at bounding box center [55, 158] width 14 height 11
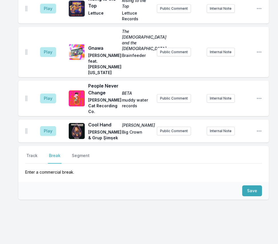
scroll to position [1301, 0]
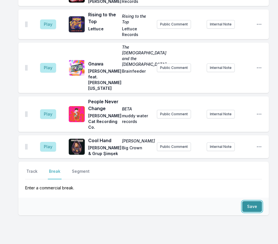
click at [252, 201] on button "Save" at bounding box center [252, 206] width 20 height 11
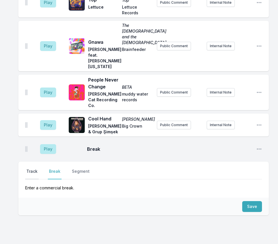
click at [31, 169] on button "Track" at bounding box center [31, 174] width 13 height 11
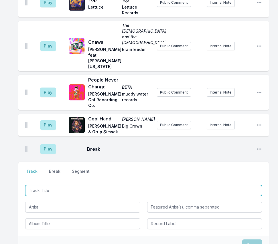
click at [233, 185] on input "Track Title" at bounding box center [143, 190] width 237 height 11
paste input "Simple Life"
type input "Simple Life"
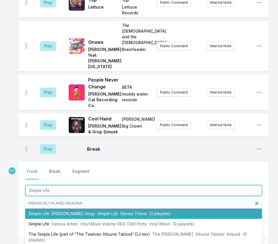
click at [62, 211] on span "[PERSON_NAME] Sings" at bounding box center [74, 213] width 44 height 5
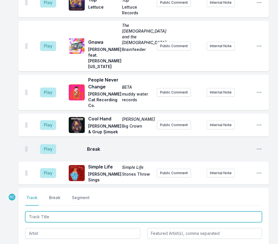
scroll to position [1348, 0]
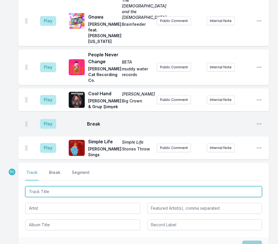
click at [240, 186] on input "Track Title" at bounding box center [143, 191] width 237 height 11
paste input "La Lucía"
type input "La Lucía"
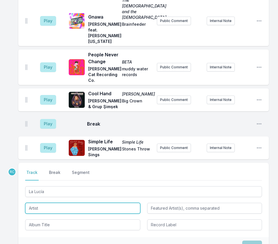
click at [51, 203] on input "Artist" at bounding box center [82, 208] width 115 height 11
paste input "[PERSON_NAME]"
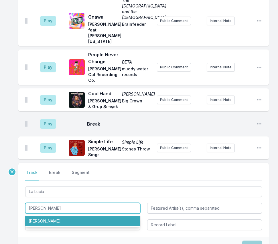
click at [44, 216] on li "[PERSON_NAME]" at bounding box center [82, 221] width 115 height 10
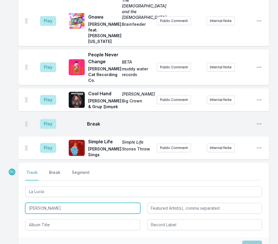
type input "[PERSON_NAME]"
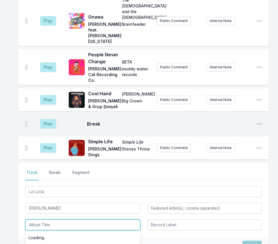
click at [41, 220] on input "Album Title" at bounding box center [82, 225] width 115 height 11
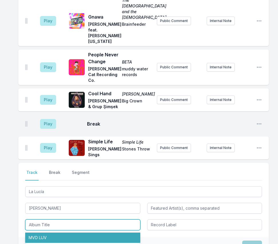
click at [46, 233] on li "MVD LUV" at bounding box center [82, 238] width 115 height 10
type input "MVD LUV"
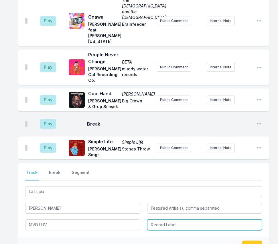
click at [157, 220] on input "Record Label" at bounding box center [204, 225] width 115 height 11
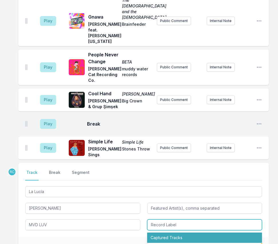
click at [166, 233] on li "Captured Tracks" at bounding box center [204, 238] width 115 height 10
type input "Captured Tracks"
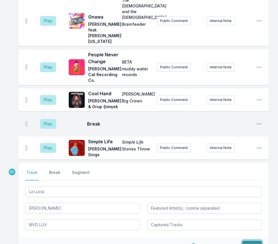
click at [256, 241] on button "Save" at bounding box center [252, 246] width 20 height 11
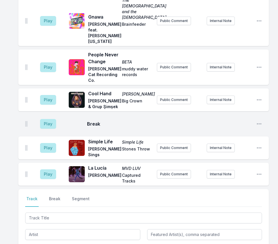
scroll to position [1374, 0]
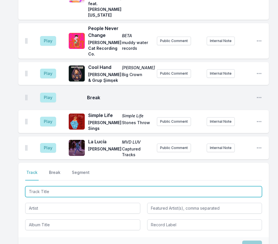
click at [246, 186] on input "Track Title" at bounding box center [143, 191] width 237 height 11
paste input "DO IT! (AGAIN!)"
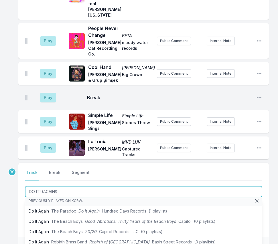
scroll to position [0, 0]
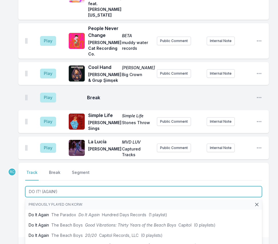
type input "DO IT! (AGAIN!)"
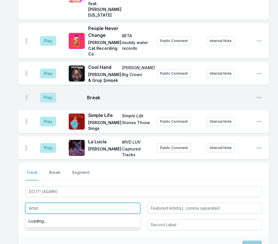
click at [43, 203] on input "Artist" at bounding box center [82, 208] width 115 height 11
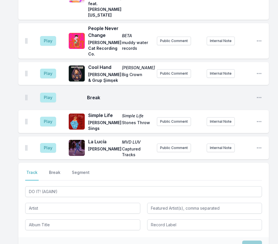
click at [58, 237] on div "Save" at bounding box center [143, 246] width 251 height 18
click at [111, 203] on input "Artist" at bounding box center [82, 208] width 115 height 11
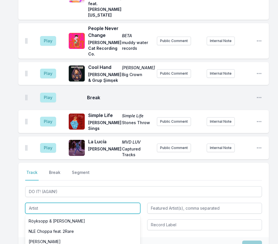
paste input "KAYTRANADA"
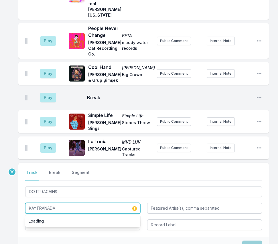
type input "KAYTRANADA"
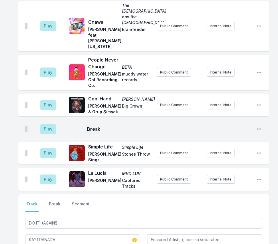
scroll to position [1372, 0]
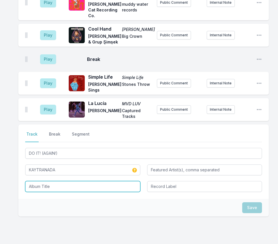
click at [47, 181] on input "Album Title" at bounding box center [82, 186] width 115 height 11
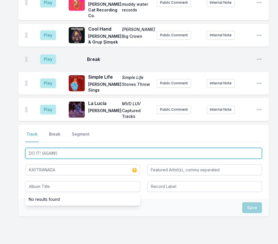
click at [71, 148] on input "DO IT! (AGAIN!)" at bounding box center [143, 153] width 237 height 11
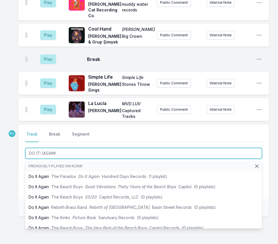
type input "DO IT! (AGAIN!)"
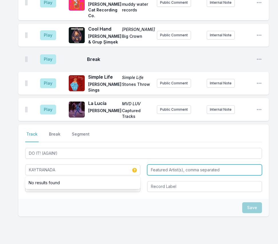
type input "KAYTRANADA"
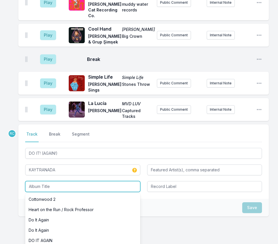
paste input "AIN’T NO DAMN WAY!"
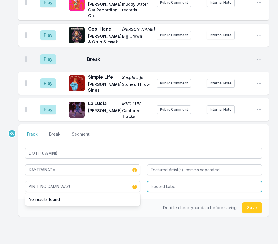
type input "AIN’T NO DAMN WAY!"
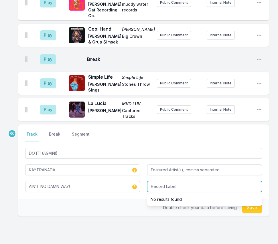
paste input "AYTRANADA/RCA Records"
type input "AYTRANADA/RCA Records"
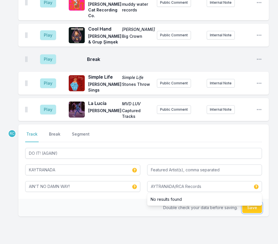
click at [255, 202] on button "Save" at bounding box center [252, 207] width 20 height 11
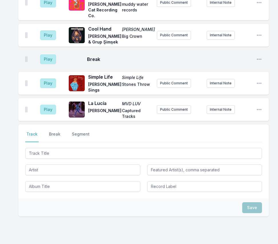
scroll to position [1405, 0]
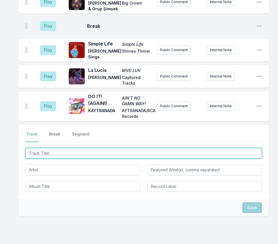
click at [253, 148] on input "Track Title" at bounding box center [143, 153] width 237 height 11
paste input "We've Got Love"
type input "We've Got Love"
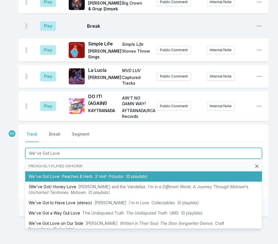
click at [112, 174] on span "Polydor" at bounding box center [116, 176] width 15 height 5
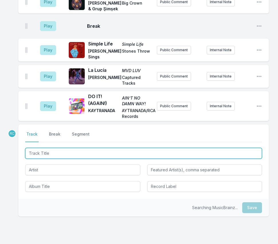
scroll to position [1439, 0]
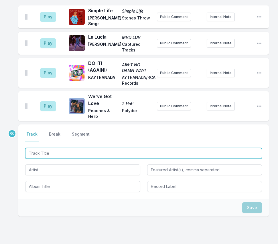
click at [226, 148] on input "Track Title" at bounding box center [143, 153] width 237 height 11
paste input "La rue"
type input "La rue"
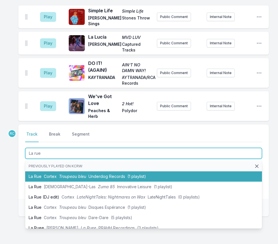
click at [74, 174] on span "Troupeau bleu" at bounding box center [72, 176] width 27 height 5
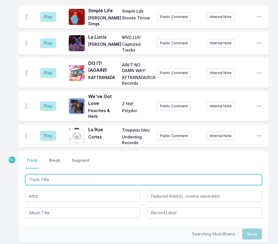
scroll to position [1465, 0]
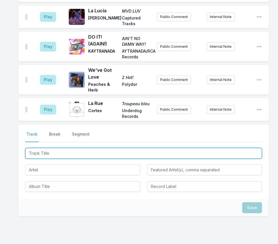
click at [227, 148] on input "Track Title" at bounding box center [143, 153] width 237 height 11
paste input "La rue"
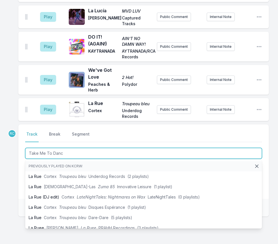
type input "Take Me To Dance"
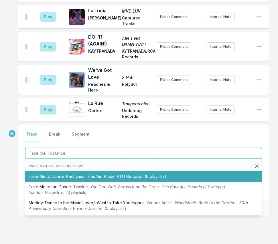
click at [82, 174] on span "Pachyman" at bounding box center [75, 176] width 19 height 5
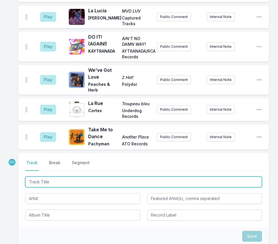
scroll to position [1494, 0]
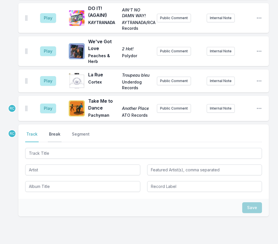
click at [51, 131] on button "Break" at bounding box center [55, 136] width 14 height 11
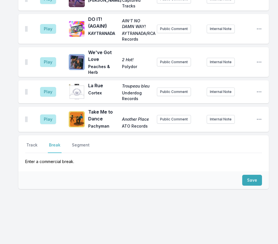
scroll to position [1455, 0]
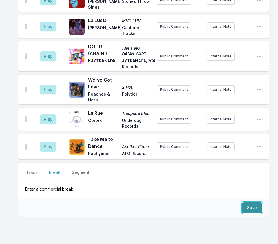
click at [254, 202] on button "Save" at bounding box center [252, 207] width 20 height 11
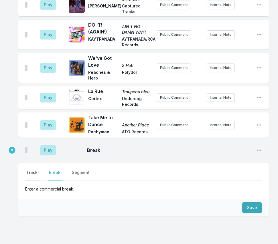
click at [31, 170] on button "Track" at bounding box center [31, 175] width 13 height 11
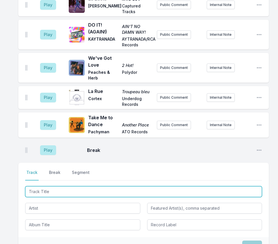
click at [234, 186] on input "Track Title" at bounding box center [143, 191] width 237 height 11
paste input "Renacer (feat. Combo Chimbita)"
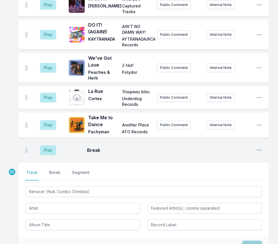
click at [84, 202] on div at bounding box center [82, 208] width 115 height 12
type input "Renacer"
type input "Combo Chimbita"
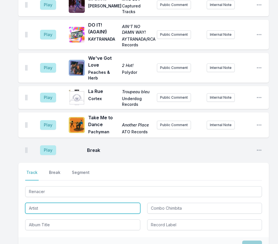
click at [82, 203] on input "Artist" at bounding box center [82, 208] width 115 height 11
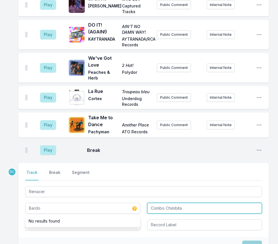
type input "Bardo"
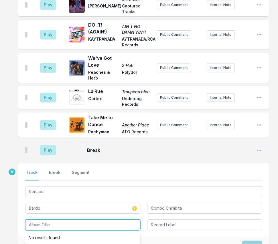
paste input "Transformation Time"
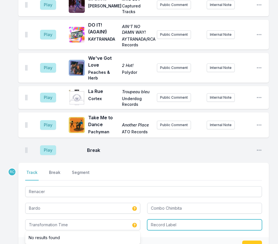
type input "Transformation Time"
type input "Stones Throw Records"
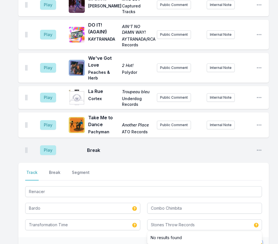
click at [251, 241] on button "Save" at bounding box center [252, 246] width 20 height 11
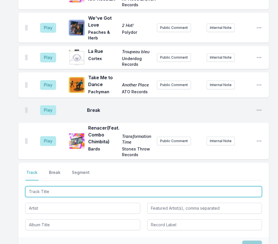
click at [221, 186] on input "Track Title" at bounding box center [143, 191] width 237 height 11
paste input "pour up feat DJ [PERSON_NAME] (Clean)"
type input "pour up feat DJ [PERSON_NAME]"
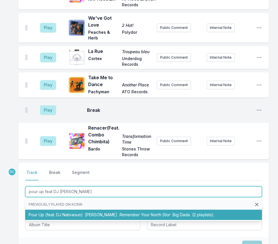
click at [119, 212] on span "Remember Your North Star" at bounding box center [144, 214] width 51 height 5
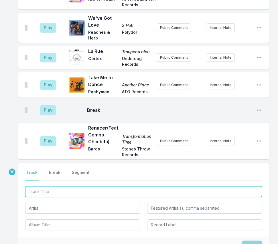
scroll to position [1553, 0]
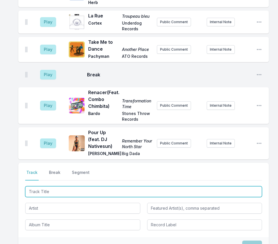
click at [245, 186] on input "Track Title" at bounding box center [143, 191] width 237 height 11
paste input "Remember"
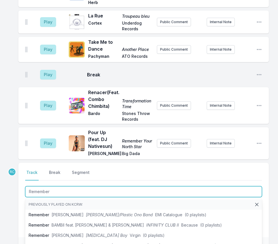
type input "Remember"
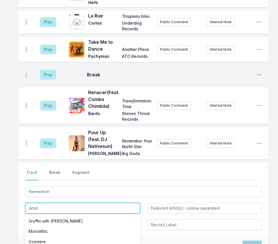
click at [33, 203] on input "Artist" at bounding box center [82, 208] width 115 height 11
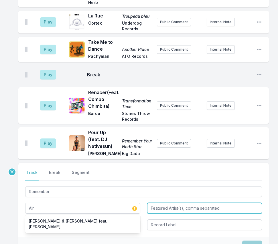
type input "Air"
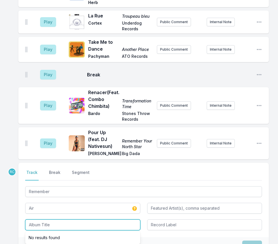
paste input "Moon Safari"
type input "Moon Safari"
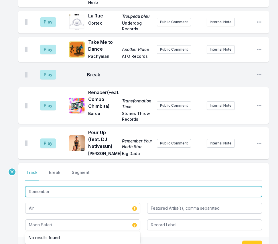
click at [73, 186] on input "Remember" at bounding box center [143, 191] width 237 height 11
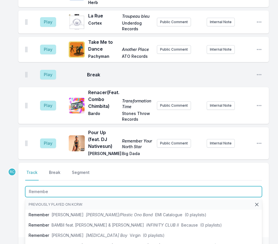
type input "Remember"
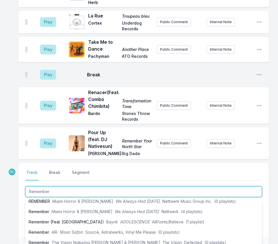
scroll to position [46, 0]
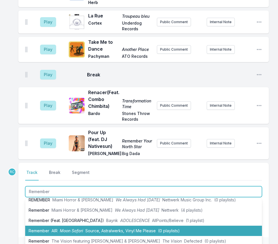
click at [64, 228] on span "Moon Safari" at bounding box center [71, 230] width 23 height 5
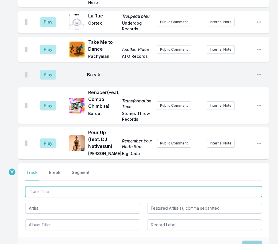
scroll to position [1590, 0]
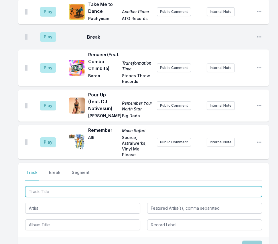
click at [238, 186] on input "Track Title" at bounding box center [143, 191] width 237 height 11
paste input "Não Tem Nada Não"
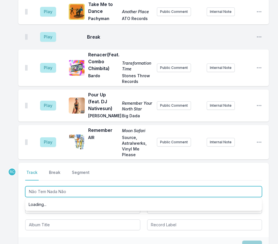
scroll to position [0, 0]
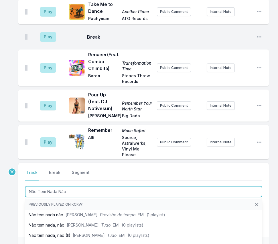
type input "Não Tem Nada Não"
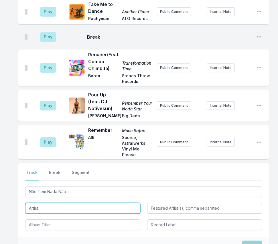
click at [31, 203] on input "Artist" at bounding box center [82, 208] width 115 height 11
paste input "[PERSON_NAME] Ft. [PERSON_NAME]"
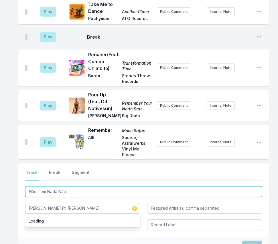
drag, startPoint x: 83, startPoint y: 163, endPoint x: 23, endPoint y: 163, distance: 60.1
click at [23, 163] on div "Select a tab Track Break Segment Track Break Segment Não Tem Nada Não [PERSON_N…" at bounding box center [143, 200] width 251 height 74
type input "[PERSON_NAME]"
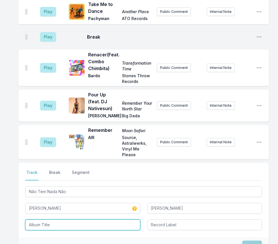
click at [54, 220] on input "Album Title" at bounding box center [82, 225] width 115 height 11
paste input "Não Tem Nada Não"
click at [29, 220] on input "Não Tem Nada Não" at bounding box center [82, 225] width 115 height 11
type input "Não Tem Nada Não"
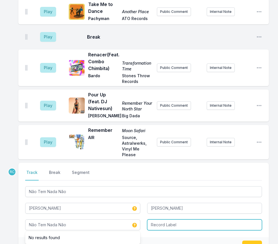
click at [155, 220] on input "Record Label" at bounding box center [204, 225] width 115 height 11
type input "Mr. Bongo"
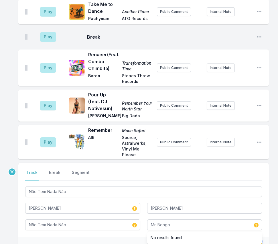
click at [256, 241] on button "Save" at bounding box center [252, 246] width 20 height 11
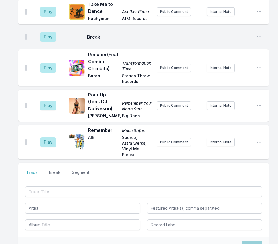
scroll to position [1637, 0]
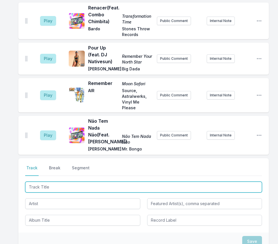
click at [247, 182] on input "Track Title" at bounding box center [143, 187] width 237 height 11
paste input "Disco Life"
type input "Disco Life"
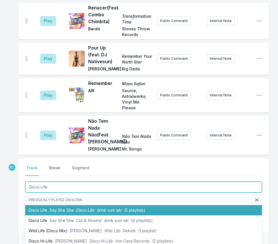
click at [102, 208] on span "drink sum wtr" at bounding box center [109, 210] width 25 height 5
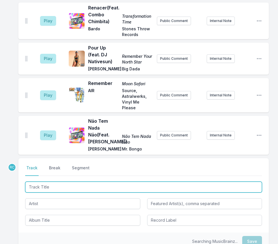
scroll to position [1663, 0]
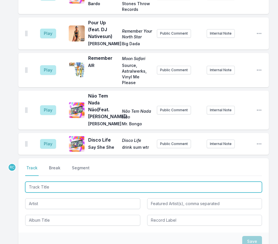
click at [250, 182] on input "Track Title" at bounding box center [143, 187] width 237 height 11
paste input "The Bottle (feat. [PERSON_NAME], [PERSON_NAME], [PERSON_NAME]) (Radio Edit)"
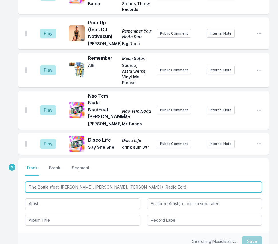
drag, startPoint x: 153, startPoint y: 164, endPoint x: 121, endPoint y: 165, distance: 32.1
click at [121, 182] on input "The Bottle (feat. [PERSON_NAME], [PERSON_NAME], [PERSON_NAME]) (Radio Edit)" at bounding box center [143, 187] width 237 height 11
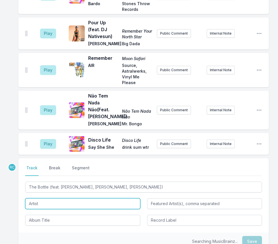
click at [98, 198] on input "Artist" at bounding box center [82, 203] width 115 height 11
type input "The Bottle"
type input "[PERSON_NAME], [PERSON_NAME], [PERSON_NAME]"
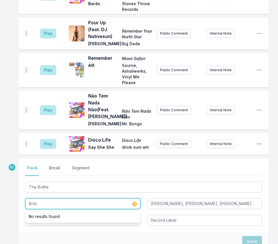
paste input "an [PERSON_NAME]"
type input "[PERSON_NAME]"
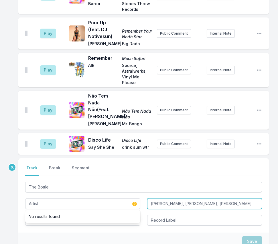
type input "[PERSON_NAME]"
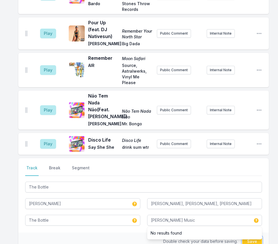
click at [252, 236] on button "Save" at bounding box center [252, 241] width 20 height 11
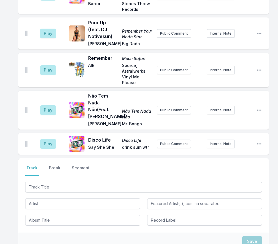
scroll to position [1709, 0]
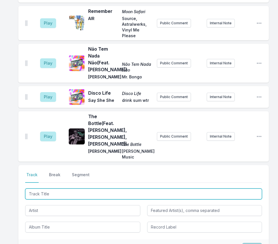
click at [243, 189] on input "Track Title" at bounding box center [143, 194] width 237 height 11
paste input "İstanbul_un Kuşları (Instrumental)"
click at [42, 189] on input "İstanbul_un Kuşları (Instrumental)" at bounding box center [143, 194] width 237 height 11
click at [46, 189] on input "İstanbul_un Kuşları (Instrumental)" at bounding box center [143, 194] width 237 height 11
click at [102, 189] on input "İstanbul un Kuşları (Instrumental)" at bounding box center [143, 194] width 237 height 11
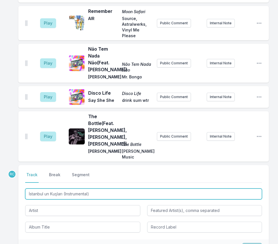
drag, startPoint x: 100, startPoint y: 167, endPoint x: 65, endPoint y: 165, distance: 35.3
click at [65, 189] on input "İstanbul un Kuşları (Instrumental)" at bounding box center [143, 194] width 237 height 11
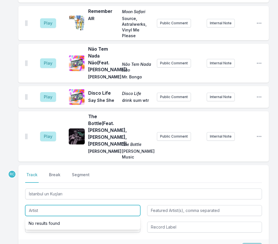
paste input "[PERSON_NAME] & Grup Simsek"
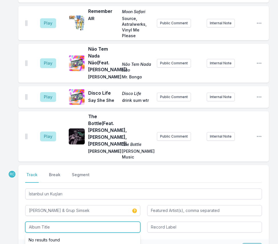
paste input "[PERSON_NAME] (Instrumentals)"
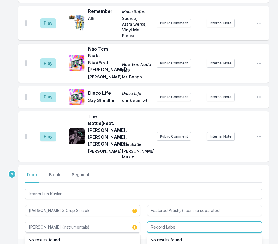
click at [165, 222] on input "Record Label" at bounding box center [204, 227] width 115 height 11
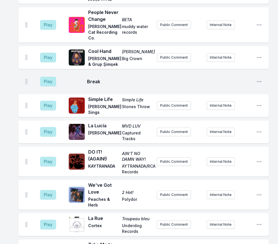
scroll to position [1350, 0]
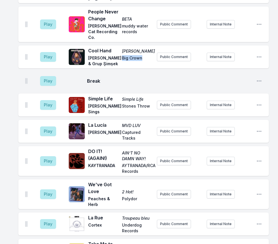
drag, startPoint x: 142, startPoint y: 32, endPoint x: 123, endPoint y: 33, distance: 18.9
click at [123, 55] on span "Big Crown" at bounding box center [137, 60] width 30 height 11
copy span "Big Crown"
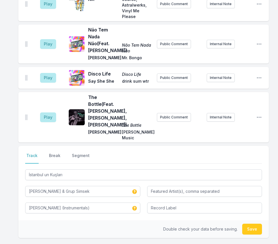
scroll to position [1748, 0]
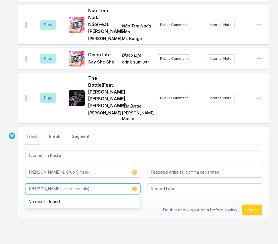
drag, startPoint x: 98, startPoint y: 161, endPoint x: 51, endPoint y: 161, distance: 47.0
click at [51, 184] on input "[PERSON_NAME] (Instrumentals)" at bounding box center [82, 189] width 115 height 11
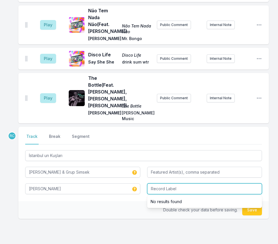
paste input "Big Crown"
click at [257, 205] on button "Save" at bounding box center [252, 210] width 20 height 11
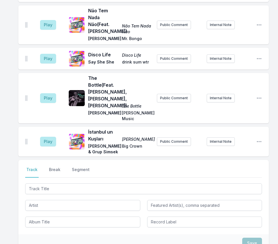
scroll to position [1781, 0]
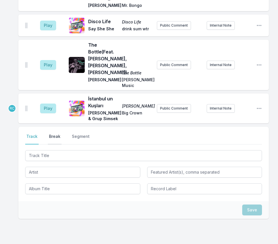
click at [54, 134] on button "Break" at bounding box center [55, 139] width 14 height 11
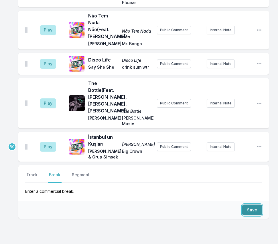
click at [256, 205] on button "Save" at bounding box center [252, 210] width 20 height 11
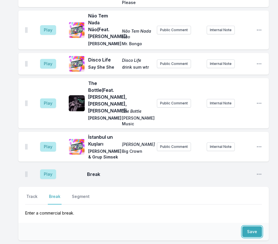
scroll to position [1764, 0]
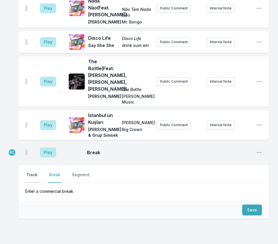
click at [33, 172] on button "Track" at bounding box center [31, 177] width 13 height 11
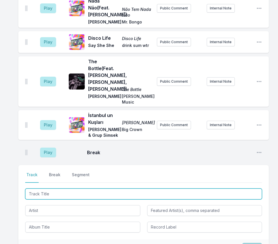
click at [244, 189] on input "Track Title" at bounding box center [143, 194] width 237 height 11
paste input "Lazy"
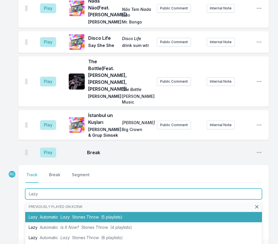
click at [65, 215] on span "Lazy" at bounding box center [64, 217] width 9 height 5
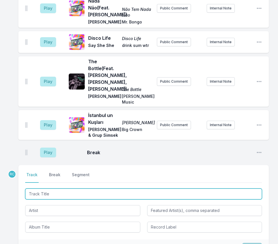
scroll to position [1790, 0]
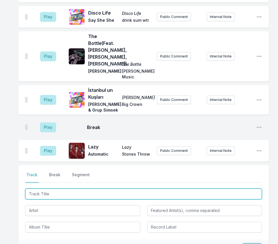
click at [244, 189] on input "Track Title" at bounding box center [143, 194] width 237 height 11
paste input "Belong To You (feat. [PERSON_NAME])"
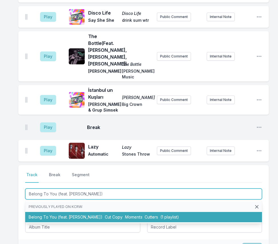
click at [110, 212] on li "Belong To You (feat. [PERSON_NAME]) Cut Copy Moments Cutters (1 playlist)" at bounding box center [143, 217] width 237 height 10
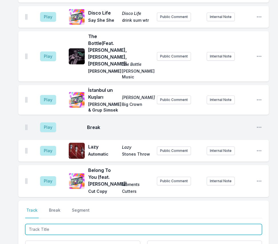
scroll to position [1832, 0]
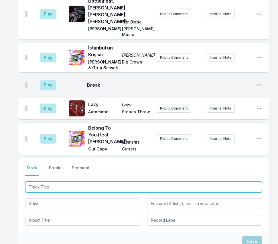
click at [235, 182] on input "Track Title" at bounding box center [143, 187] width 237 height 11
paste input "Crush"
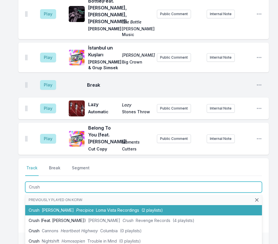
click at [85, 208] on span "Precipice" at bounding box center [84, 210] width 17 height 5
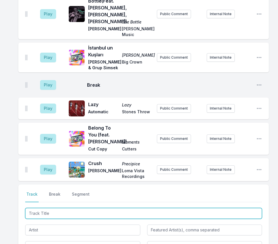
scroll to position [1858, 0]
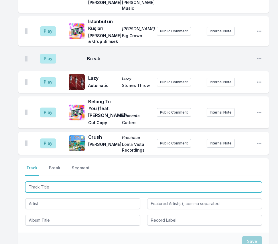
click at [233, 182] on input "Track Title" at bounding box center [143, 187] width 237 height 11
paste input "[PERSON_NAME] (feat. [PERSON_NAME])"
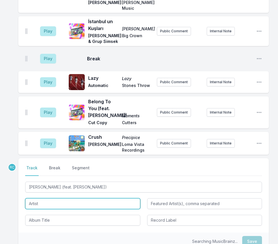
click at [83, 198] on input "Artist" at bounding box center [82, 203] width 115 height 11
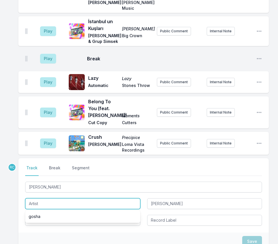
paste input "Toro y Moi"
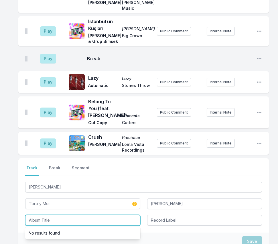
paste input "Hole Erth"
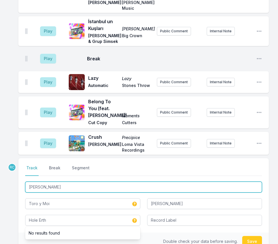
click at [52, 182] on input "[PERSON_NAME]" at bounding box center [143, 187] width 237 height 11
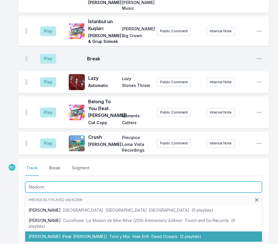
click at [47, 232] on li "[PERSON_NAME] (Feat. [PERSON_NAME]) Toro y Moi Hole Erth Dead Oceans (2 playlis…" at bounding box center [143, 237] width 237 height 10
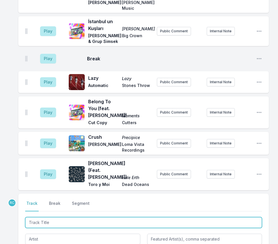
scroll to position [1894, 0]
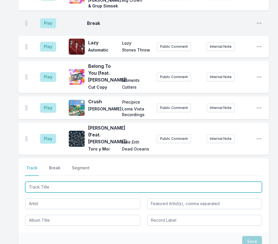
click at [225, 182] on input "Track Title" at bounding box center [143, 187] width 237 height 11
paste input "Can't Move"
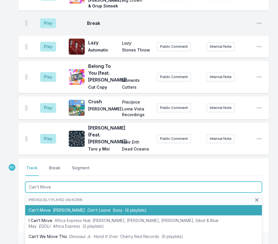
click at [68, 208] on span "[PERSON_NAME]" at bounding box center [69, 210] width 32 height 5
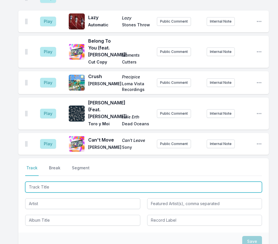
paste input "Frontline"
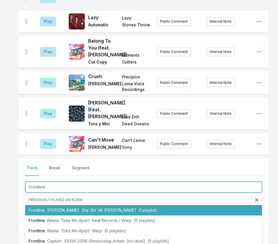
click at [82, 208] on span "Shy Girl" at bounding box center [89, 210] width 14 height 5
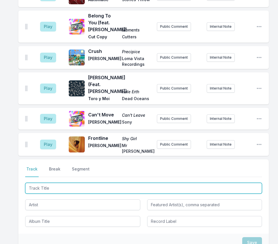
click at [246, 183] on input "Track Title" at bounding box center [143, 188] width 237 height 11
paste input "[PERSON_NAME]"
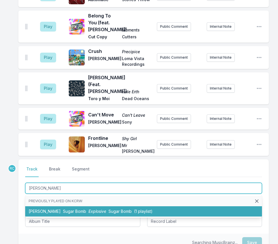
click at [58, 206] on li "Issa Vibe Sugar Bomb Explosive Sugar Bomb (1 playlist)" at bounding box center [143, 211] width 237 height 10
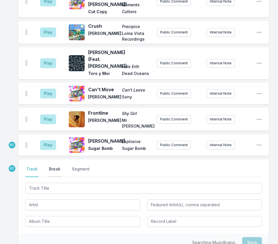
click at [53, 166] on button "Break" at bounding box center [55, 171] width 14 height 11
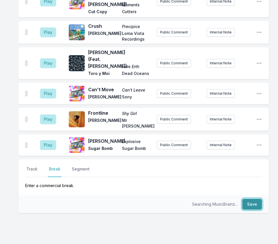
click at [256, 199] on button "Save" at bounding box center [252, 204] width 20 height 11
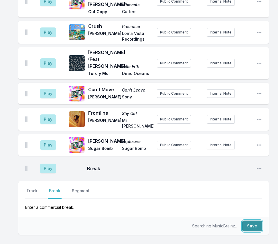
scroll to position [1991, 0]
